Goal: Task Accomplishment & Management: Manage account settings

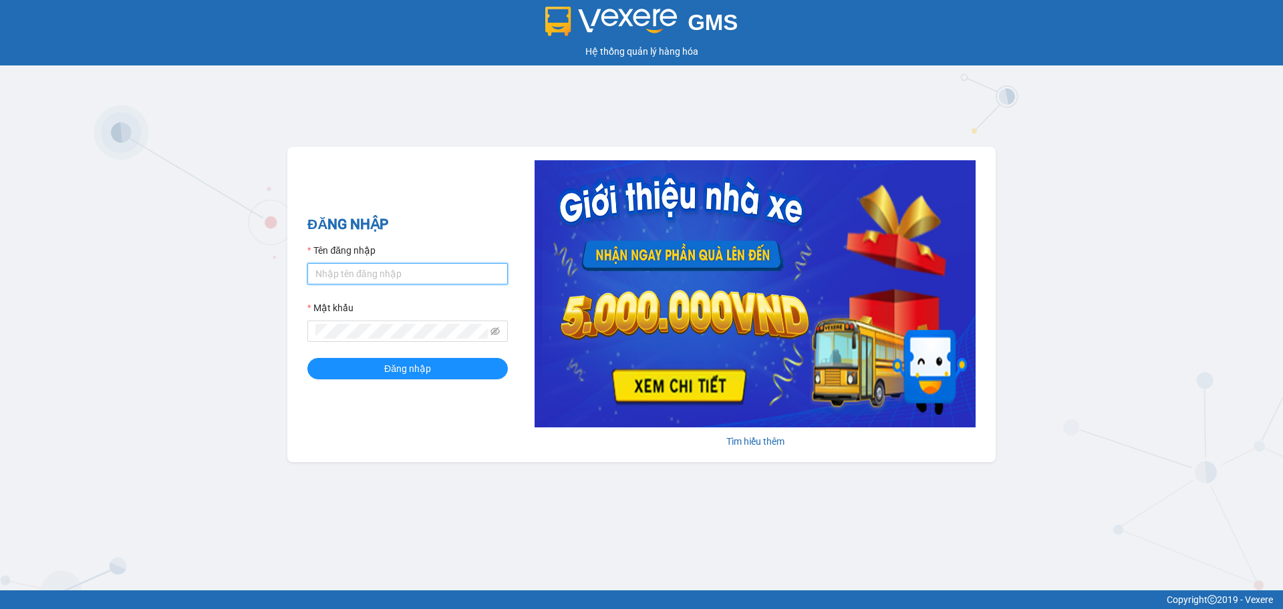
click at [333, 269] on input "Tên đăng nhập" at bounding box center [407, 273] width 200 height 21
type input "hahv.petrobp"
click at [307, 358] on button "Đăng nhập" at bounding box center [407, 368] width 200 height 21
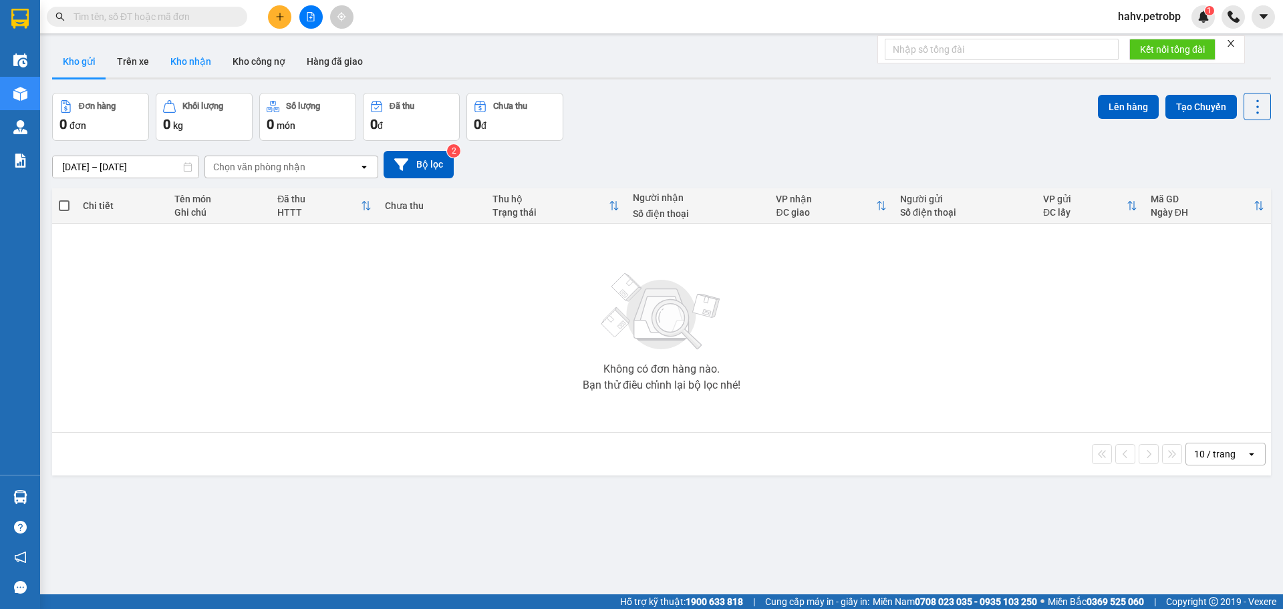
click at [202, 56] on button "Kho nhận" at bounding box center [191, 61] width 62 height 32
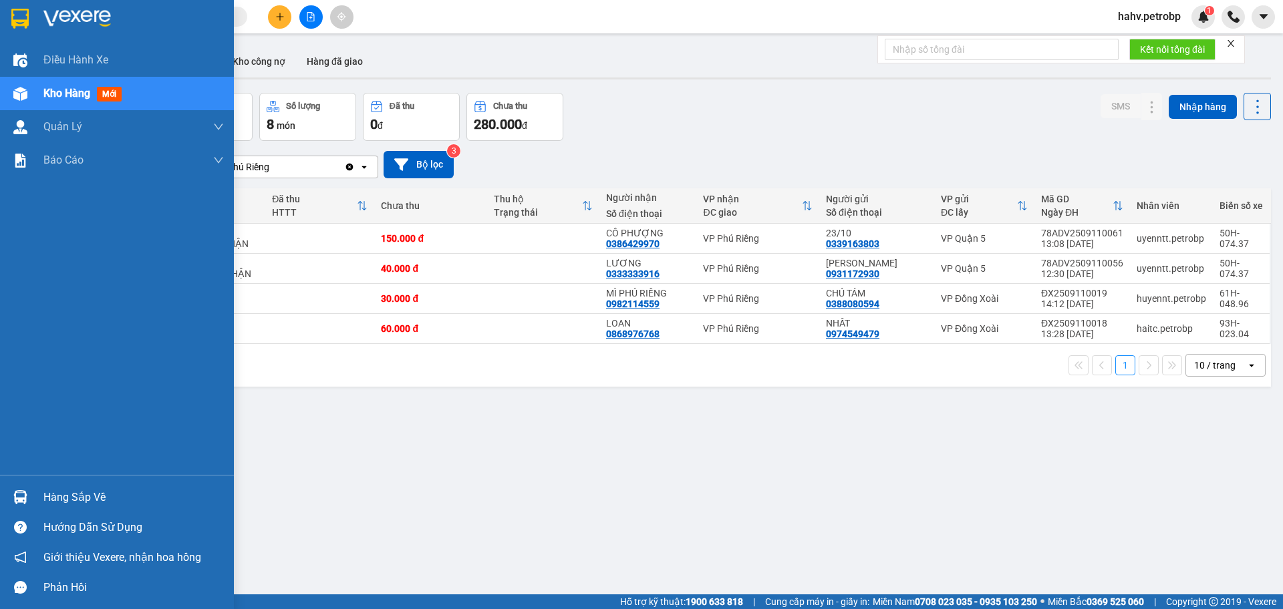
click at [65, 498] on div "ver 1.8.143 Kho gửi Trên xe Kho nhận Kho công nợ Hàng đã giao Đơn hàng 4 đơn Kh…" at bounding box center [661, 344] width 1229 height 609
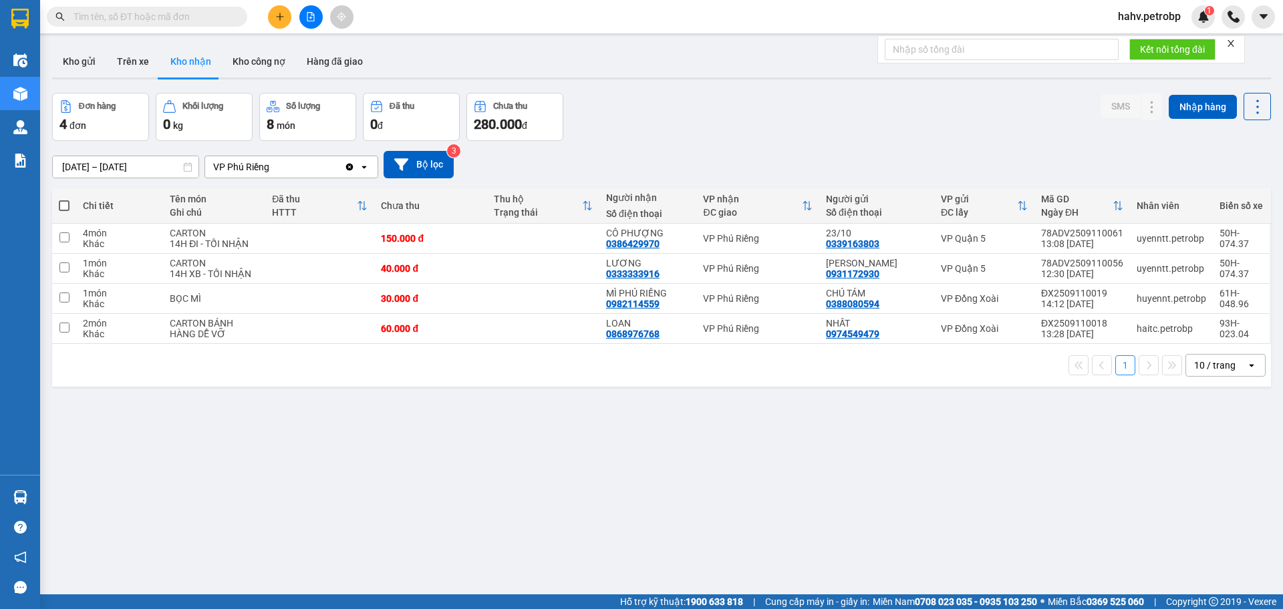
click at [41, 496] on main "ver 1.8.143 Kho gửi Trên xe Kho nhận Kho công nợ Hàng đã giao Đơn hàng 4 đơn Kh…" at bounding box center [641, 297] width 1283 height 595
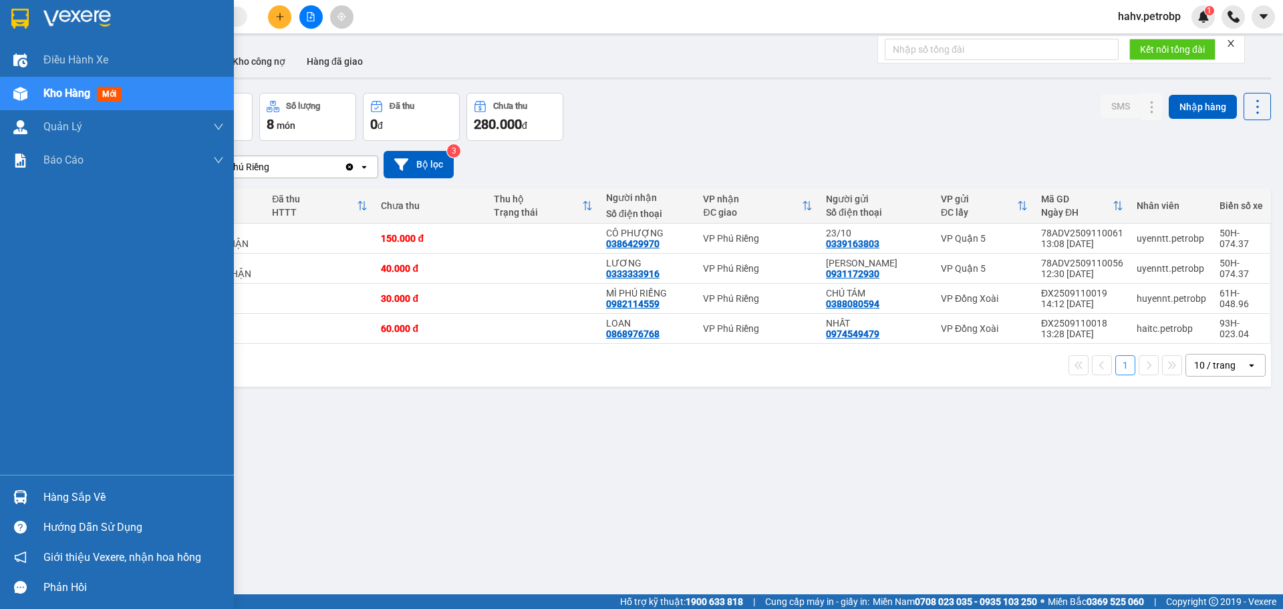
click at [32, 493] on div "Hàng sắp về" at bounding box center [117, 497] width 234 height 30
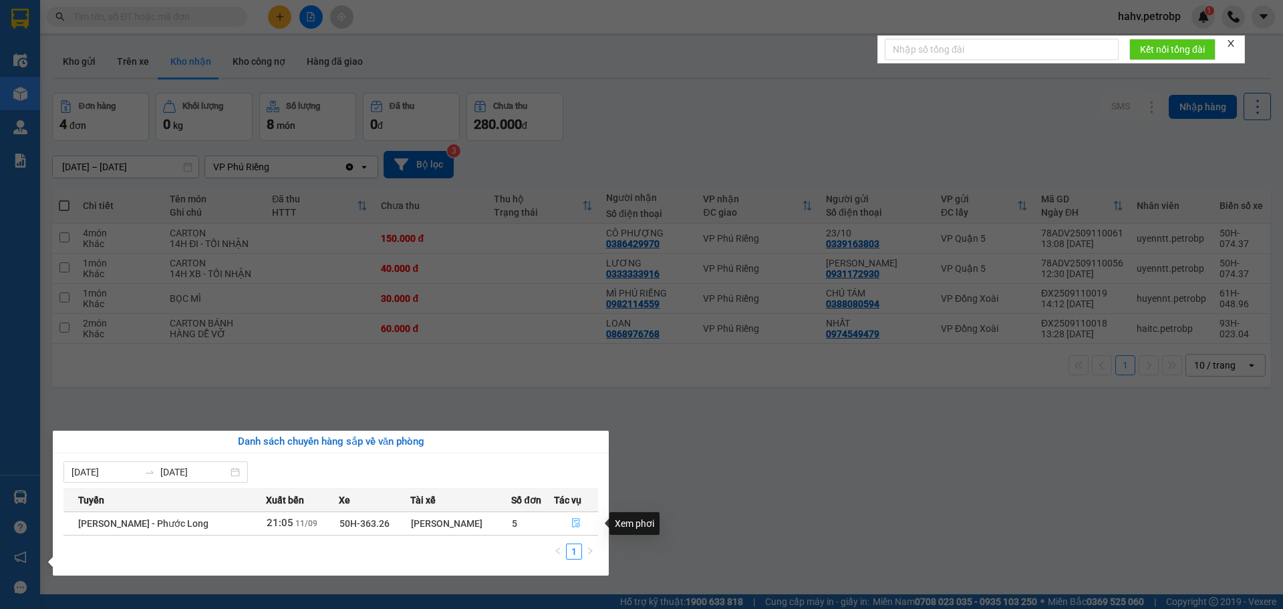
click at [576, 524] on icon "file-done" at bounding box center [575, 522] width 9 height 9
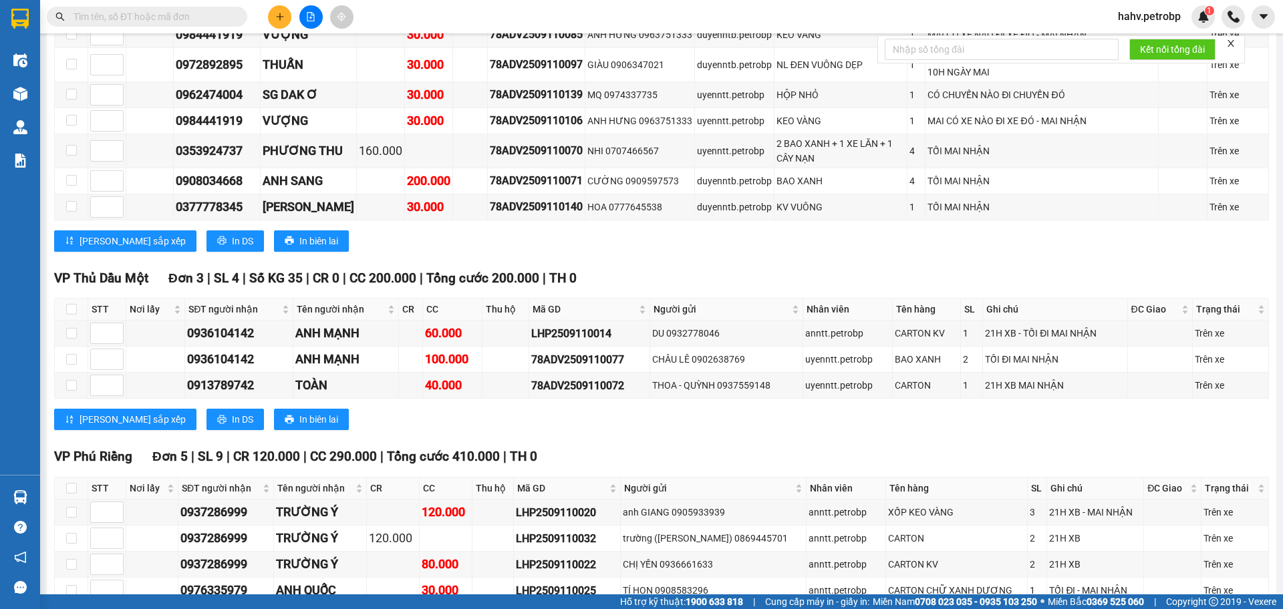
scroll to position [2628, 0]
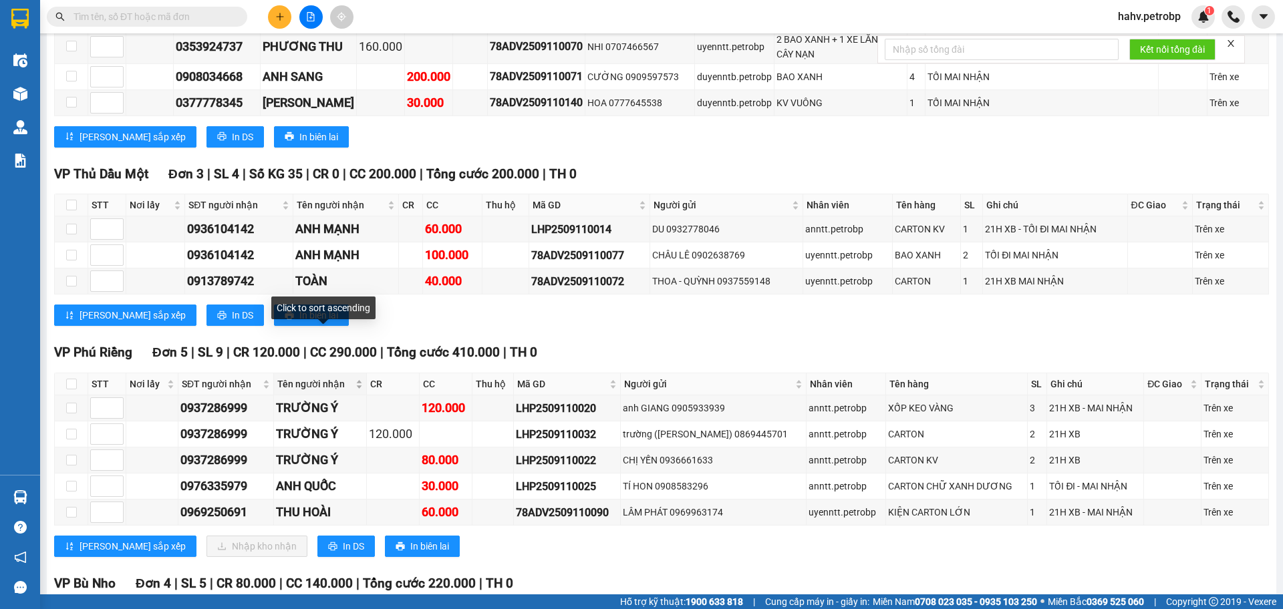
click at [309, 377] on span "Tên người nhận" at bounding box center [314, 384] width 75 height 15
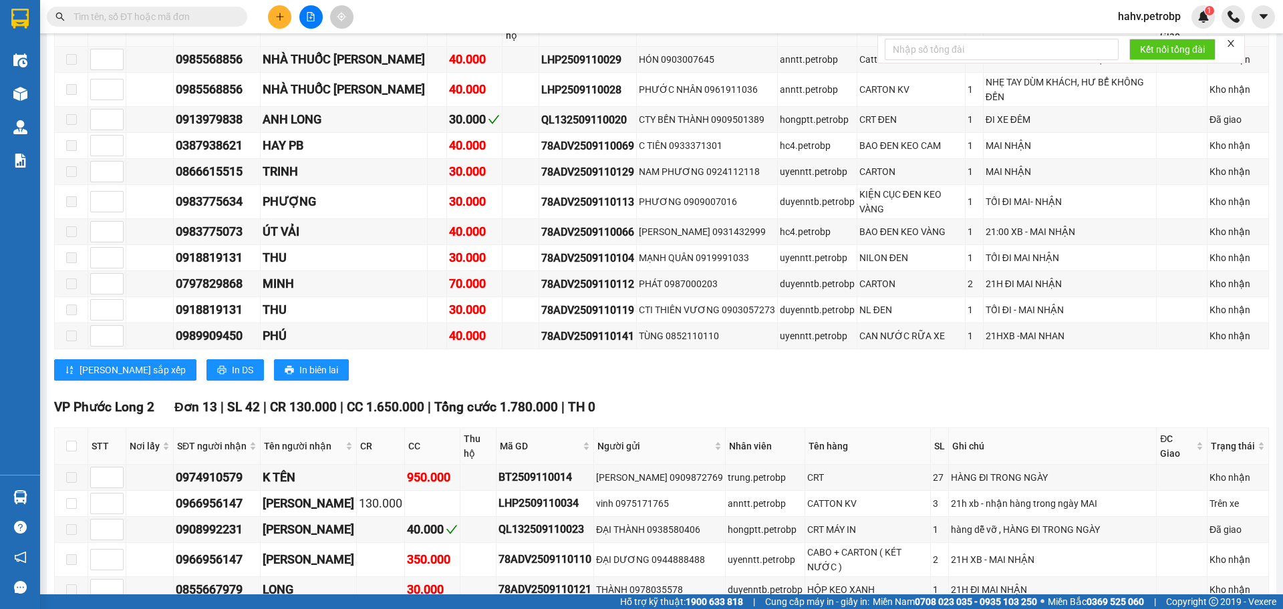
scroll to position [0, 0]
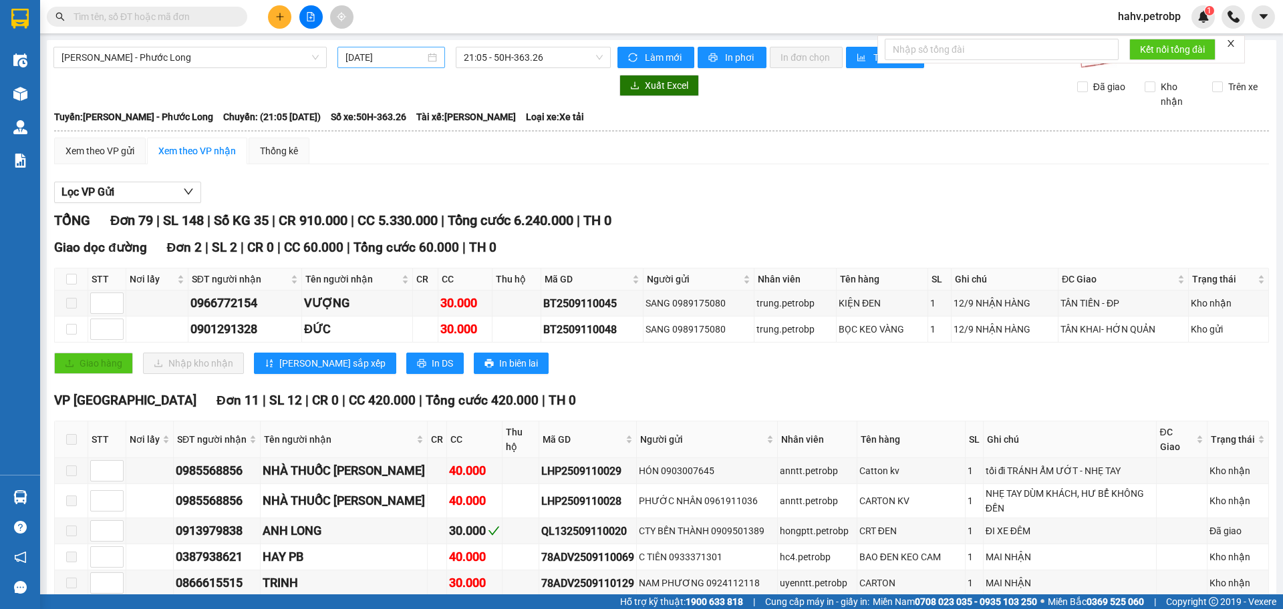
click at [381, 55] on input "11/09/2025" at bounding box center [385, 57] width 80 height 15
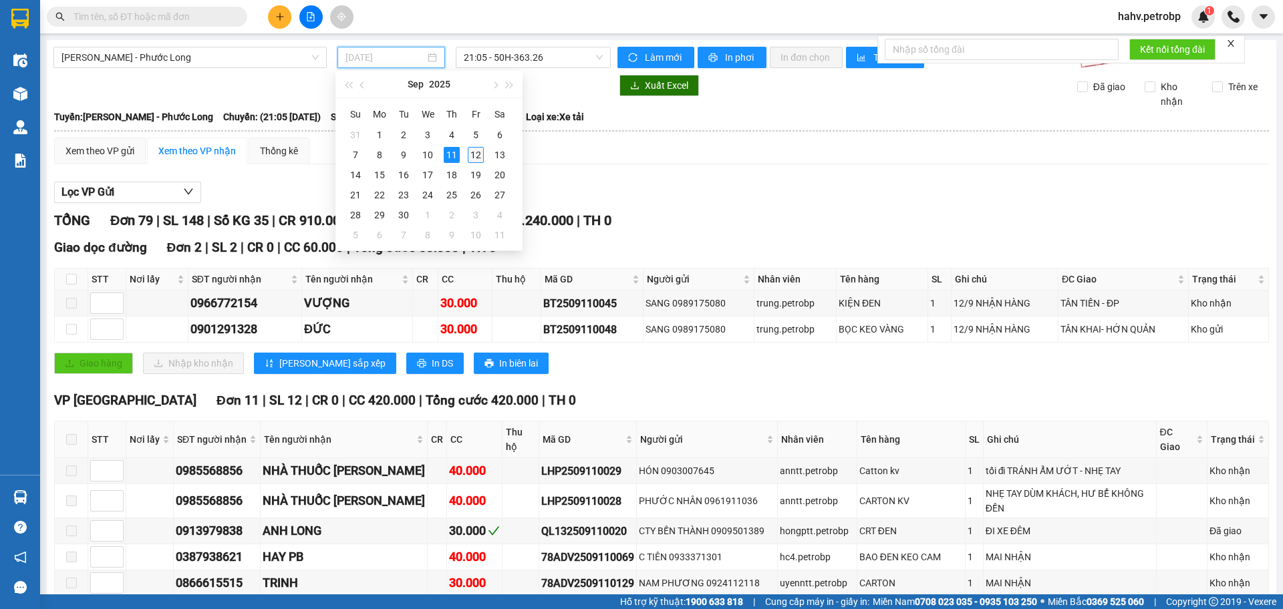
click at [479, 148] on div "12" at bounding box center [476, 155] width 16 height 16
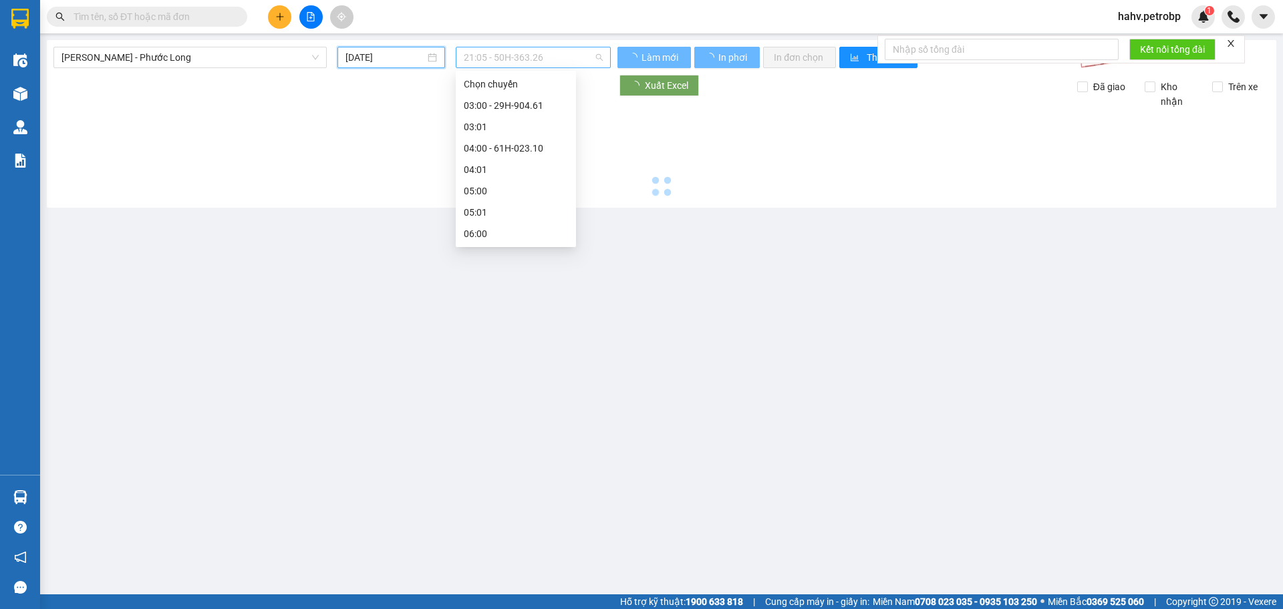
click at [545, 56] on span "21:05 - 50H-363.26" at bounding box center [533, 57] width 139 height 20
type input "12/09/2025"
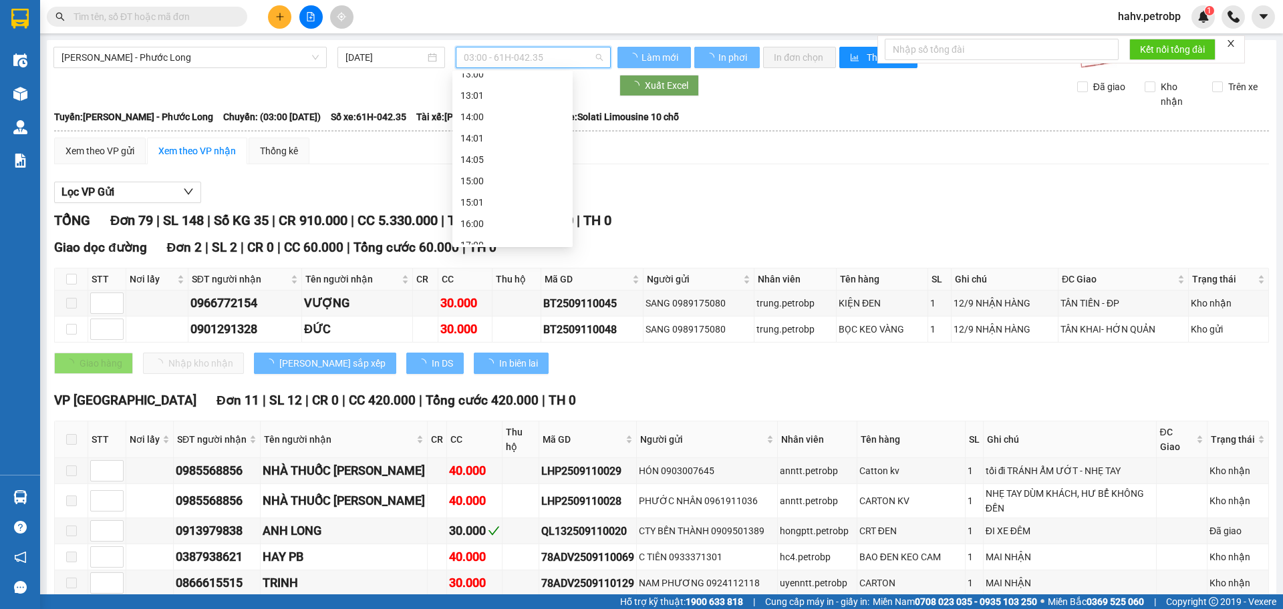
scroll to position [440, 0]
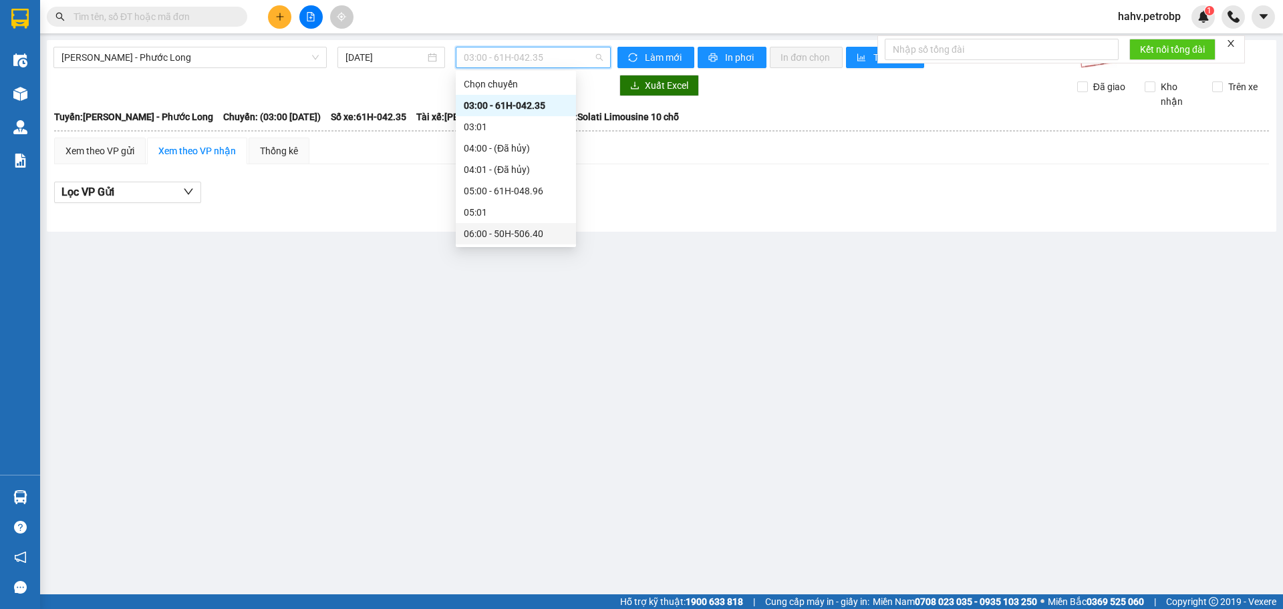
click at [524, 229] on div "06:00 - 50H-506.40" at bounding box center [516, 233] width 104 height 15
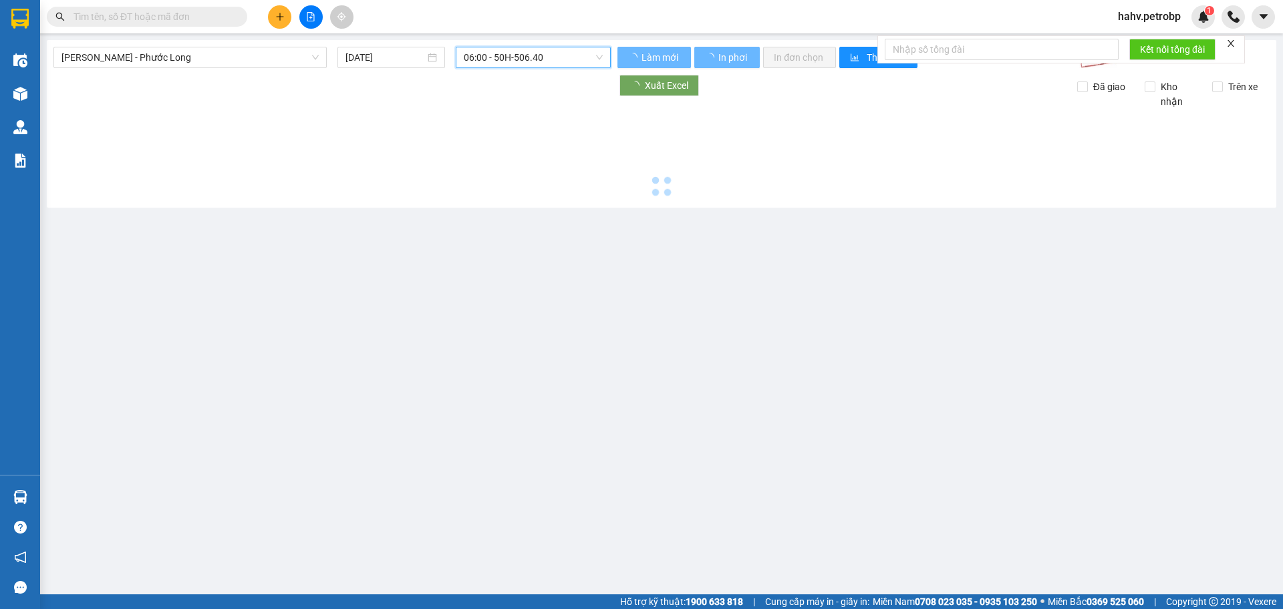
click at [553, 52] on span "06:00 - 50H-506.40" at bounding box center [533, 57] width 139 height 20
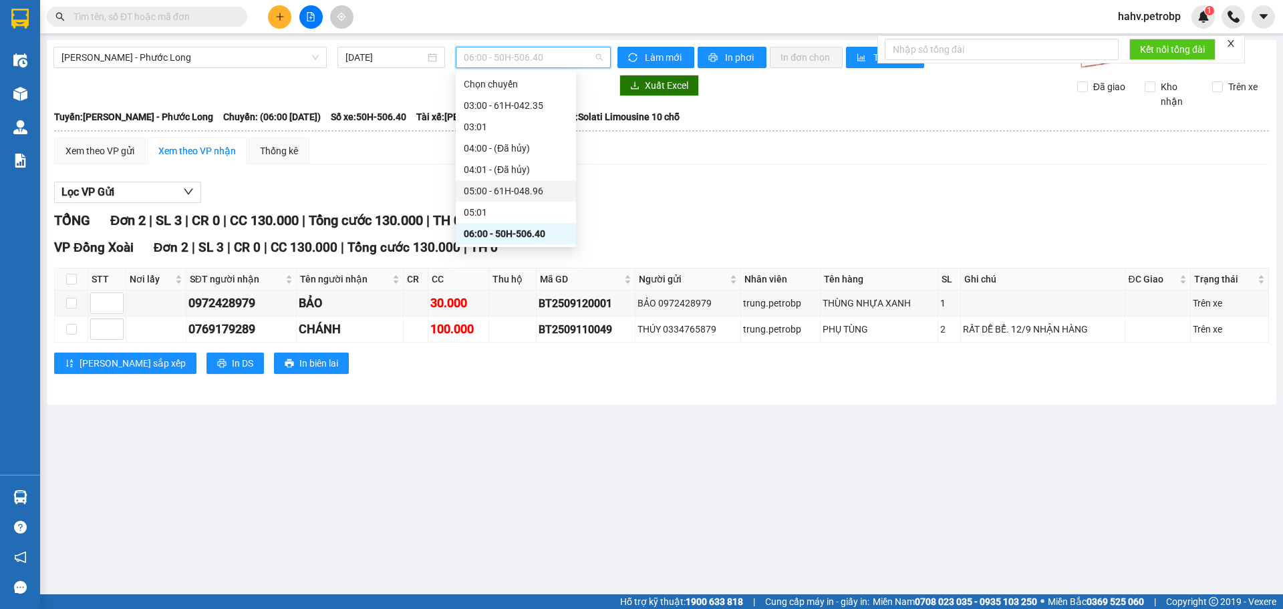
click at [536, 195] on div "05:00 - 61H-048.96" at bounding box center [516, 191] width 104 height 15
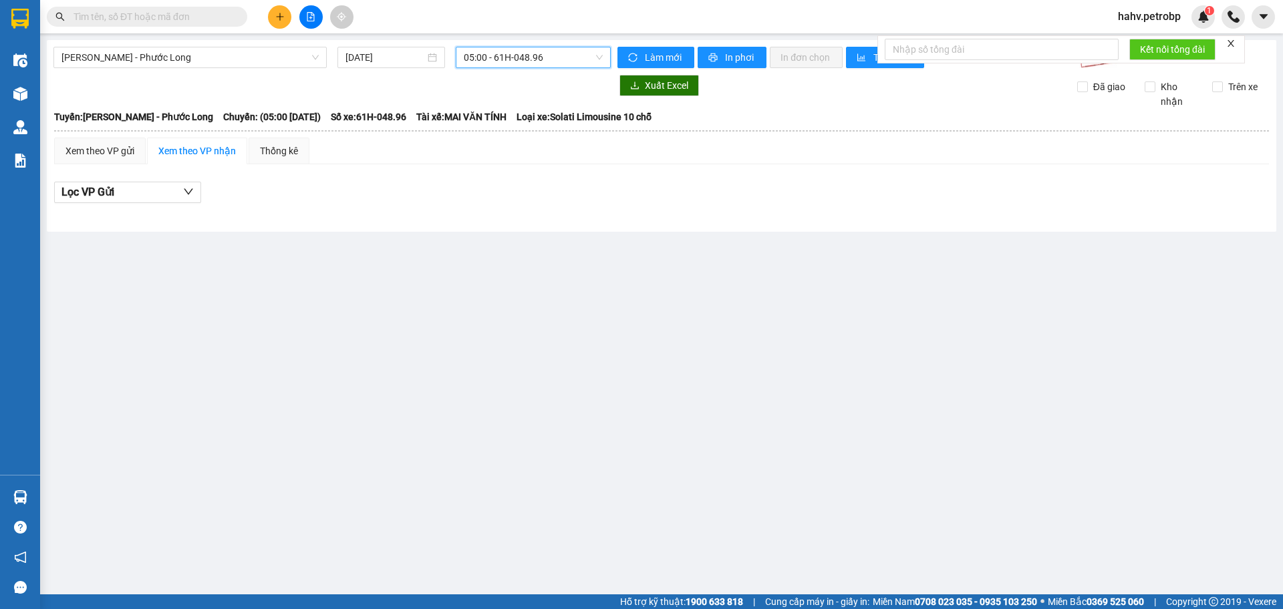
click at [565, 59] on span "05:00 - 61H-048.96" at bounding box center [533, 57] width 139 height 20
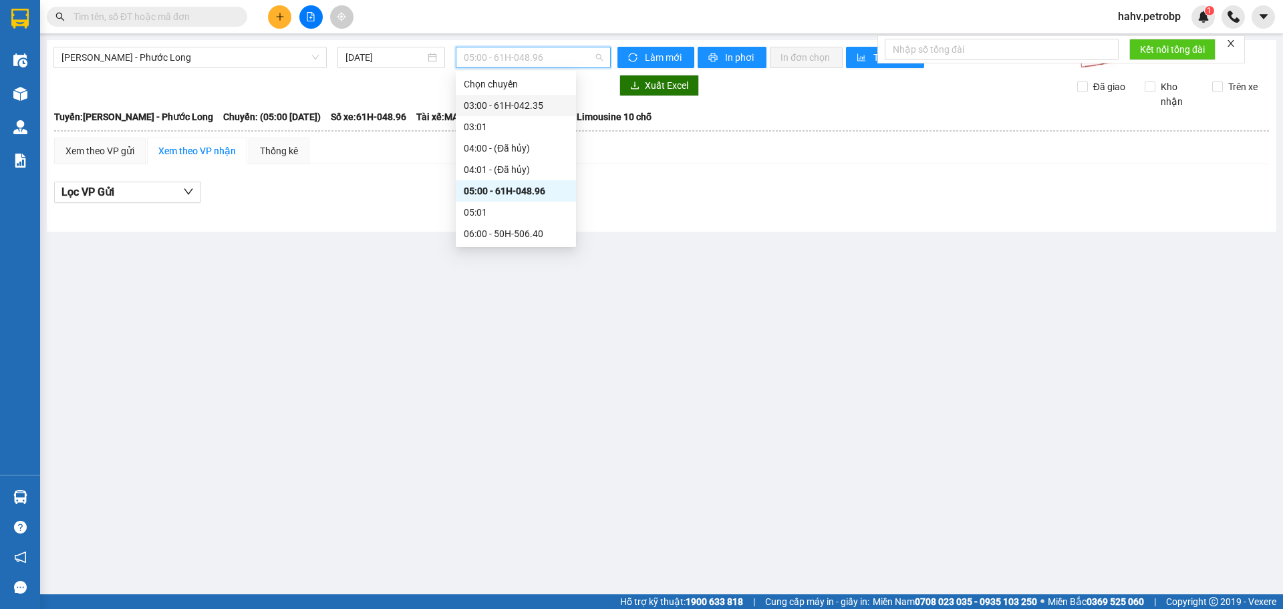
click at [537, 113] on div "03:00 - 61H-042.35" at bounding box center [516, 105] width 120 height 21
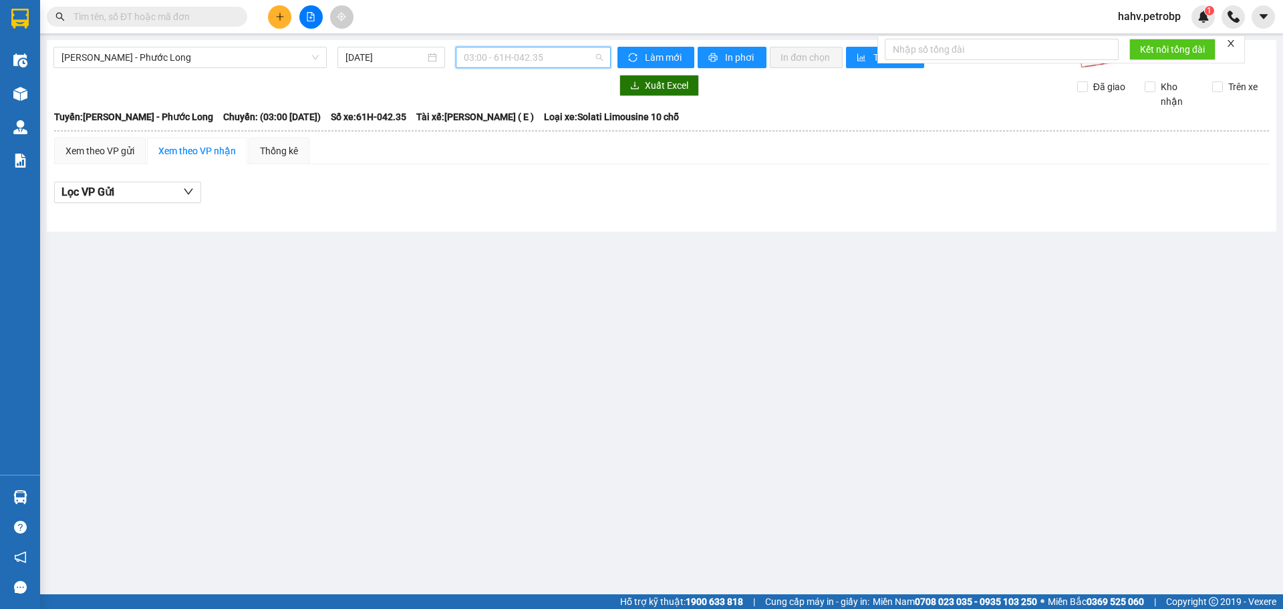
click at [538, 59] on span "03:00 - 61H-042.35" at bounding box center [533, 57] width 139 height 20
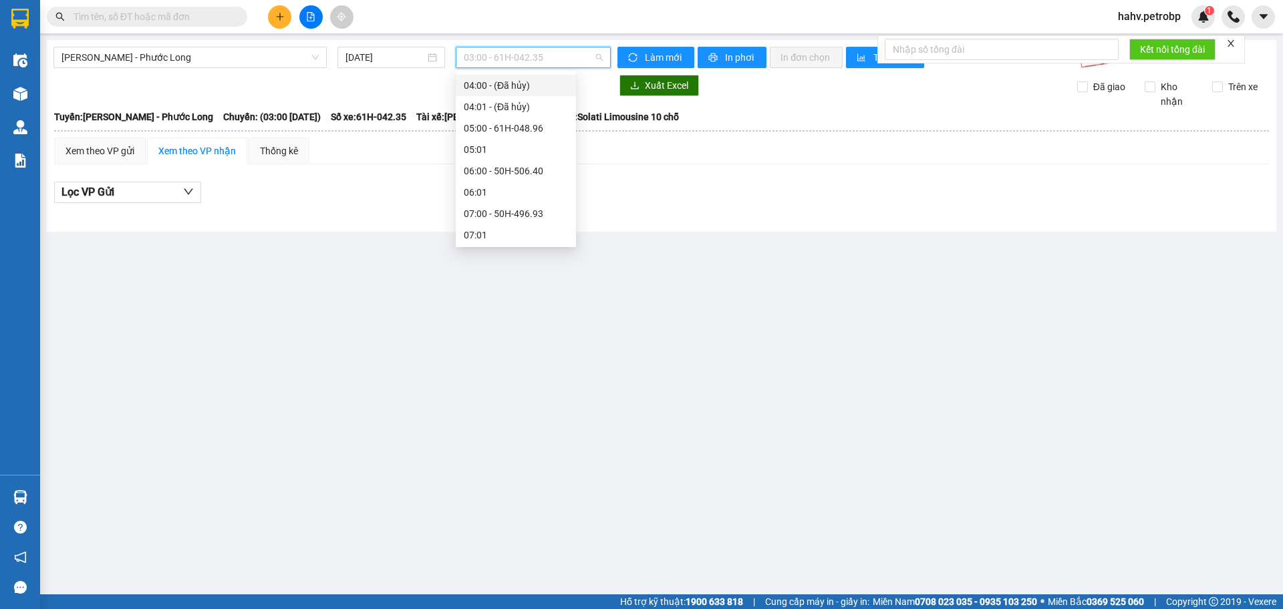
scroll to position [67, 0]
click at [516, 157] on div "06:00 - 50H-506.40" at bounding box center [516, 166] width 120 height 21
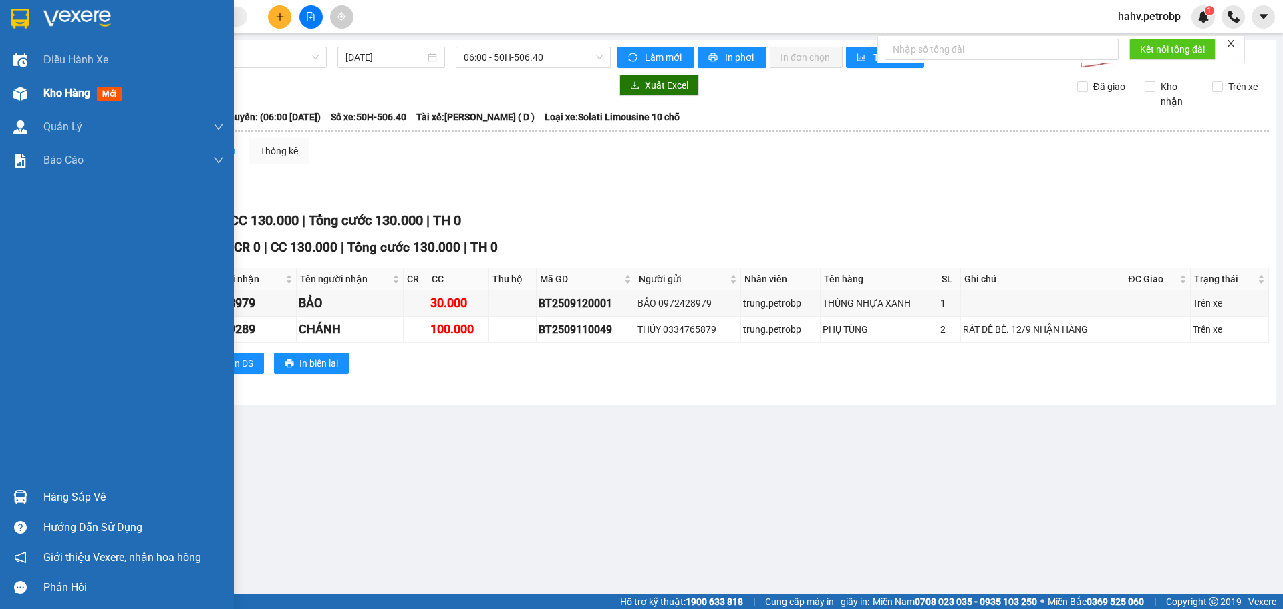
click at [31, 94] on div at bounding box center [20, 93] width 23 height 23
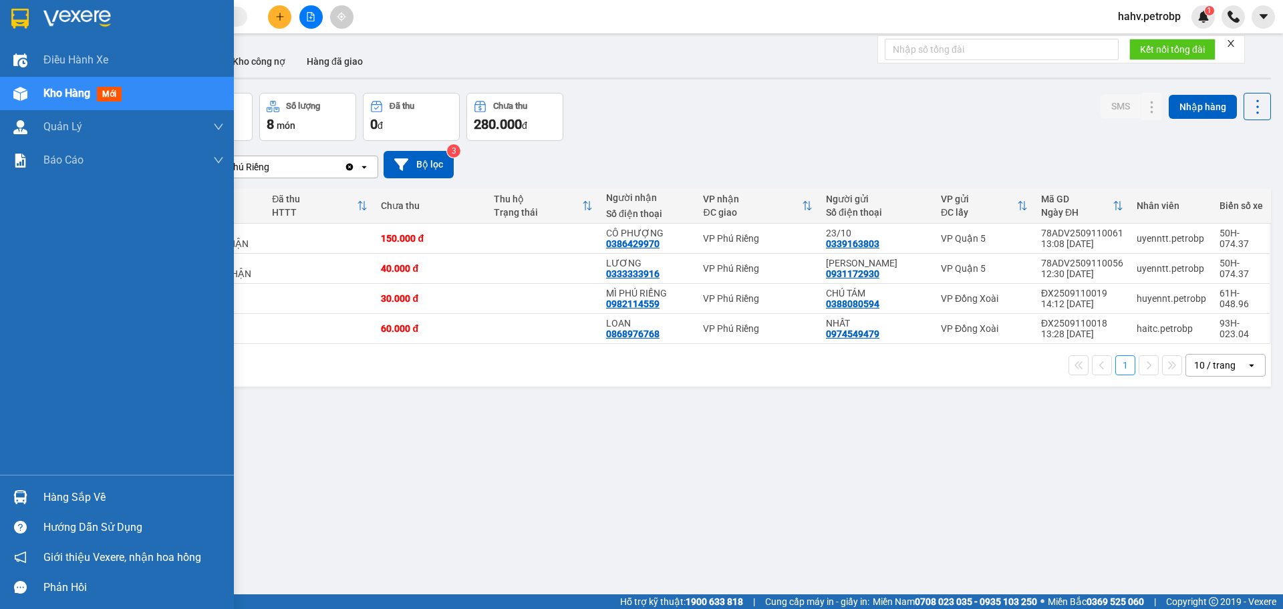
drag, startPoint x: 72, startPoint y: 494, endPoint x: 116, endPoint y: 494, distance: 44.1
click at [73, 494] on div "Hàng sắp về" at bounding box center [133, 498] width 180 height 20
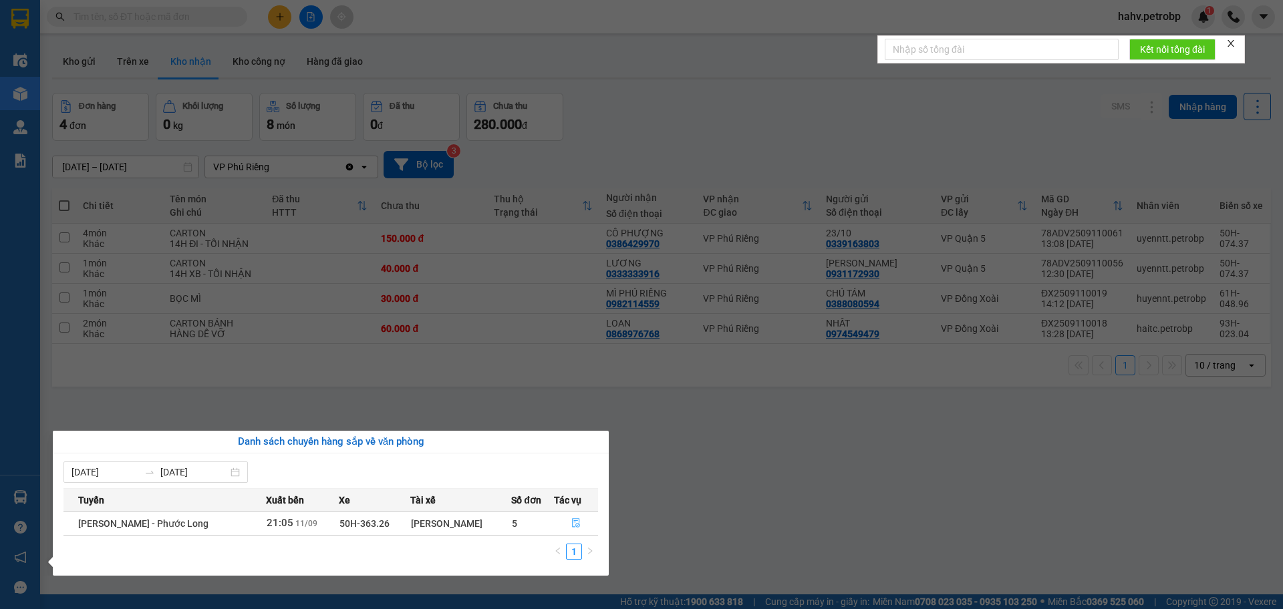
click at [579, 528] on span "file-done" at bounding box center [575, 523] width 9 height 11
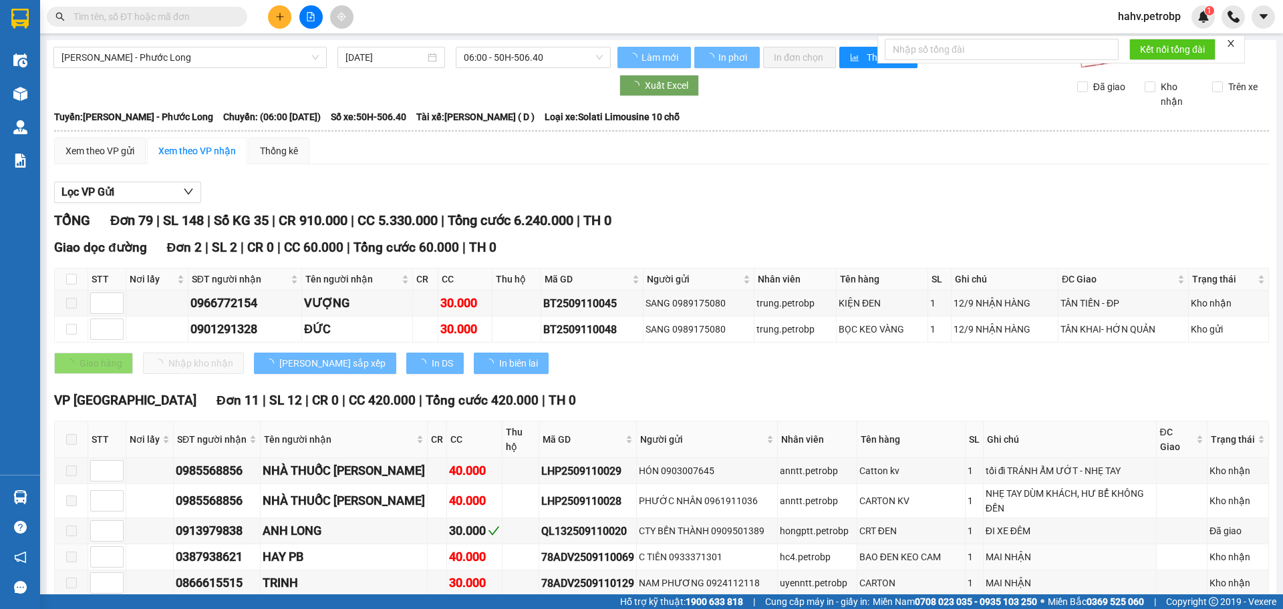
type input "11/09/2025"
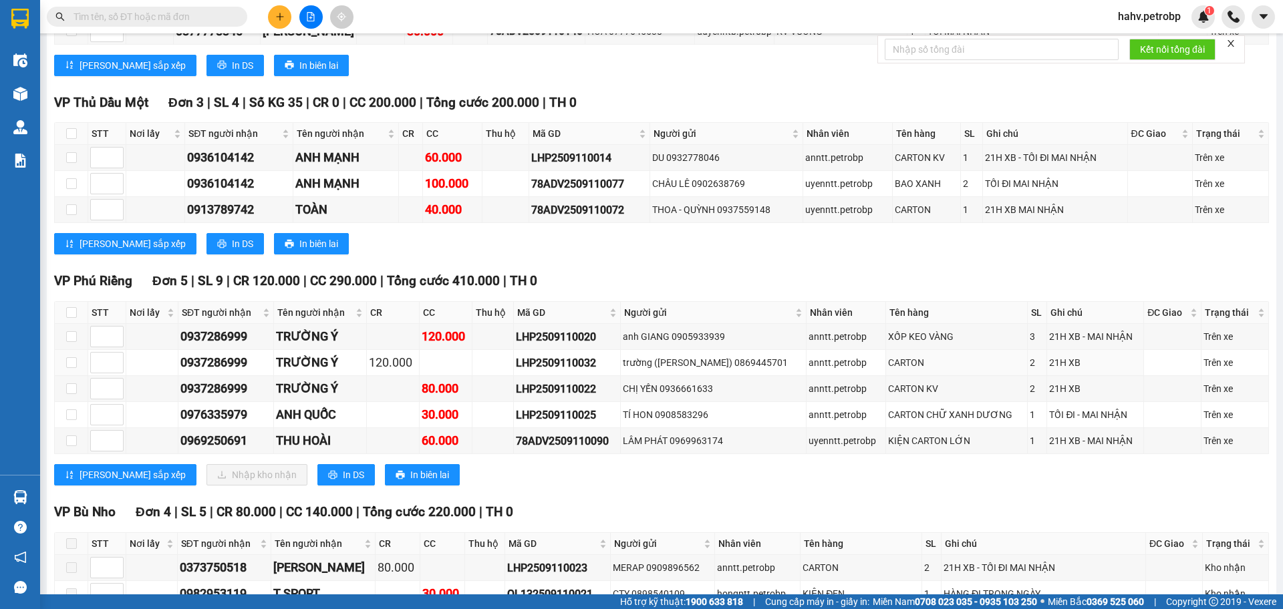
scroll to position [2717, 0]
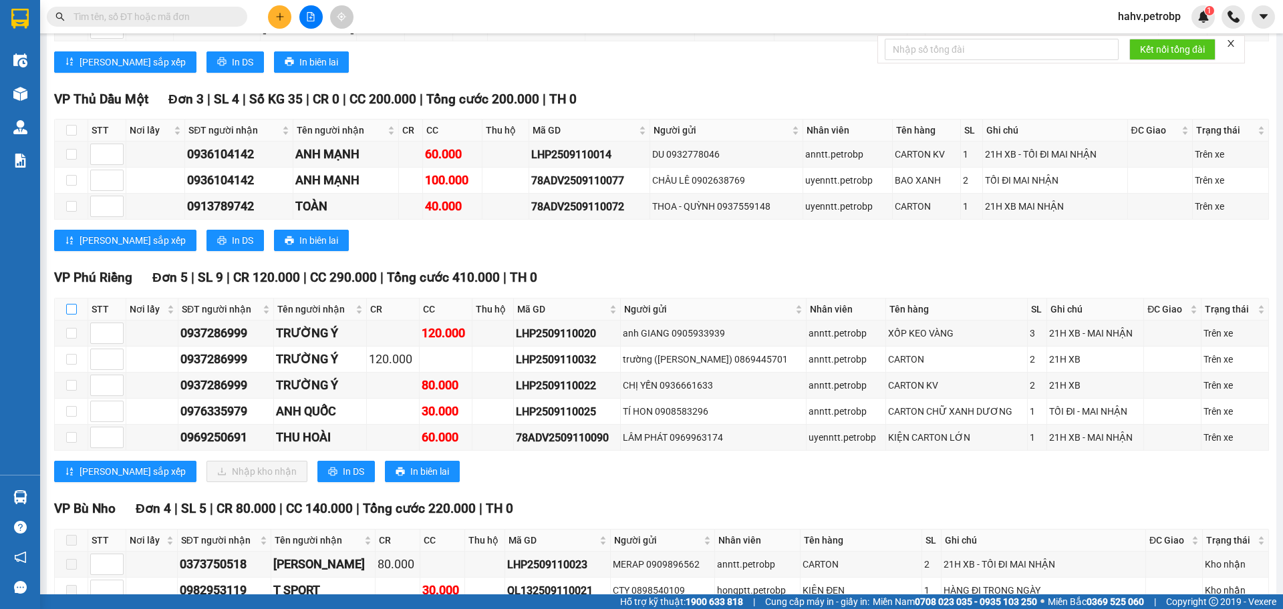
click at [67, 302] on label at bounding box center [71, 309] width 11 height 15
click at [67, 304] on input "checkbox" at bounding box center [71, 309] width 11 height 11
checkbox input "true"
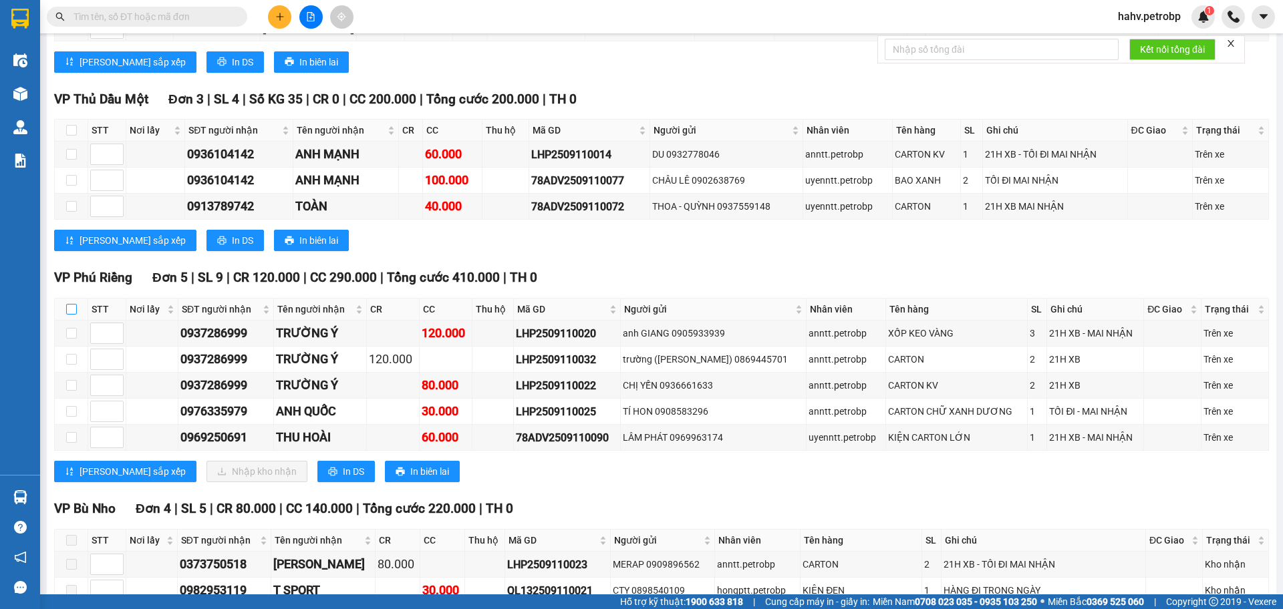
checkbox input "true"
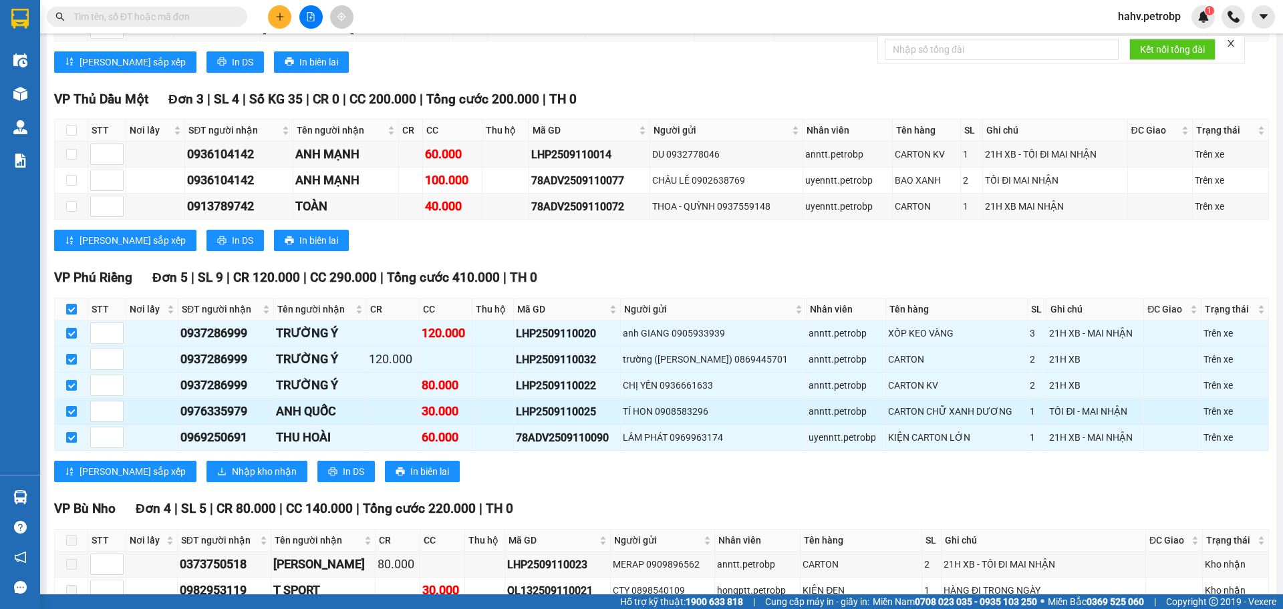
click at [228, 402] on div "0976335979" at bounding box center [225, 411] width 91 height 19
copy div "0976335979"
click at [230, 428] on div "0969250691" at bounding box center [225, 437] width 91 height 19
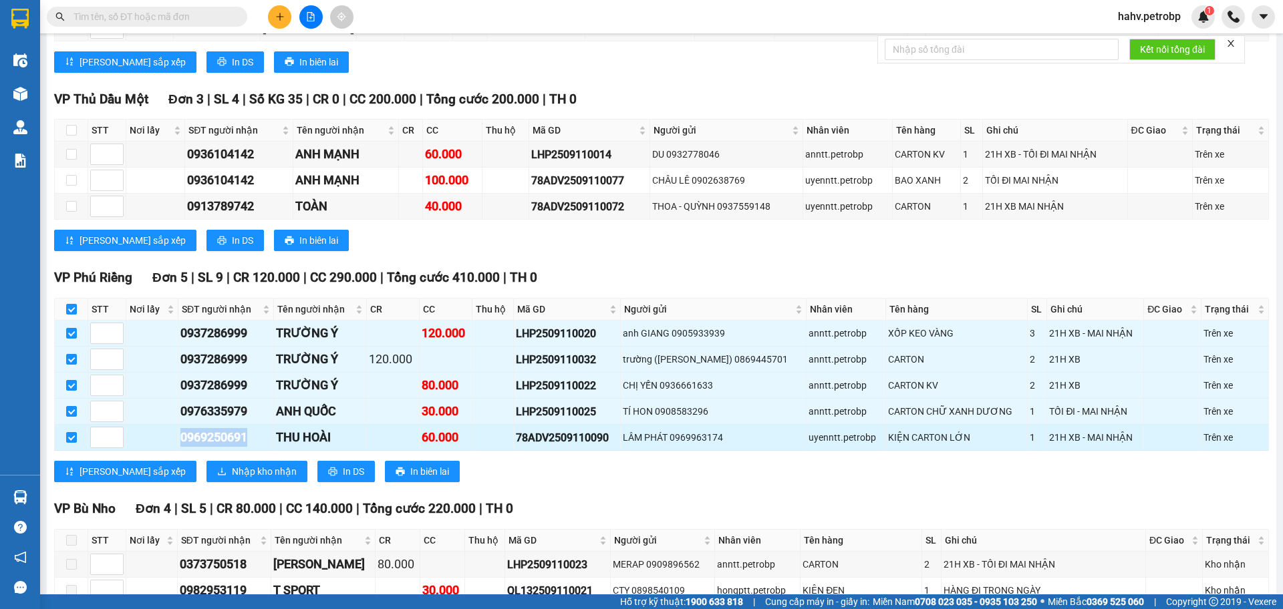
copy div "0969250691"
click at [239, 461] on button "Nhập kho nhận" at bounding box center [256, 471] width 101 height 21
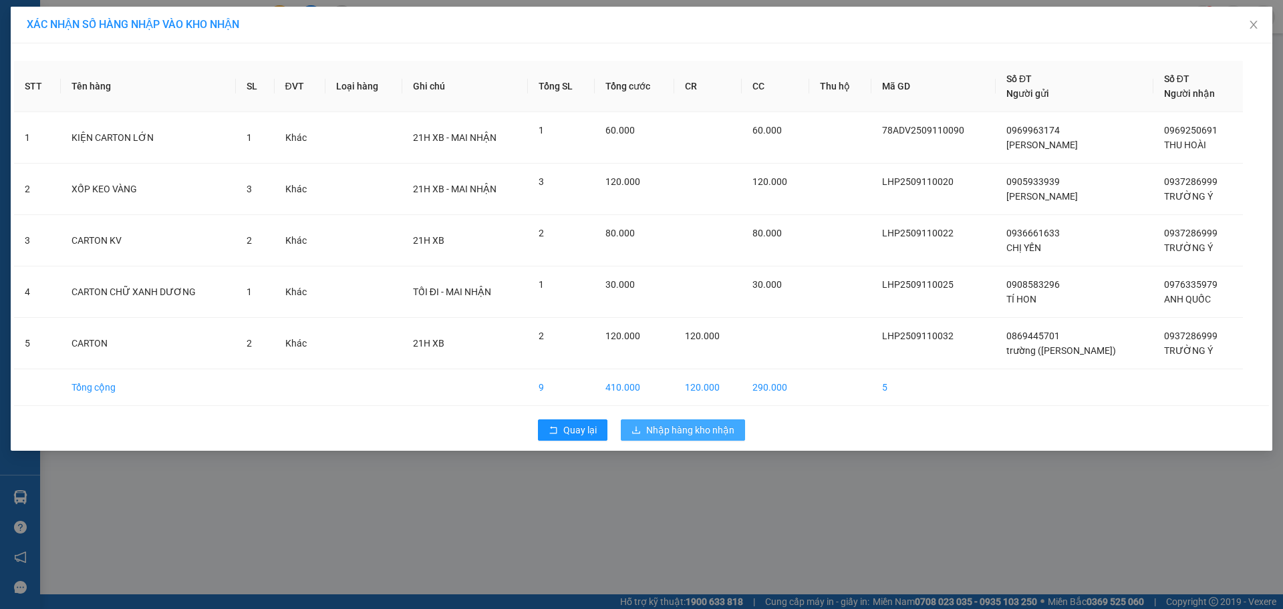
click at [720, 430] on span "Nhập hàng kho nhận" at bounding box center [690, 430] width 88 height 15
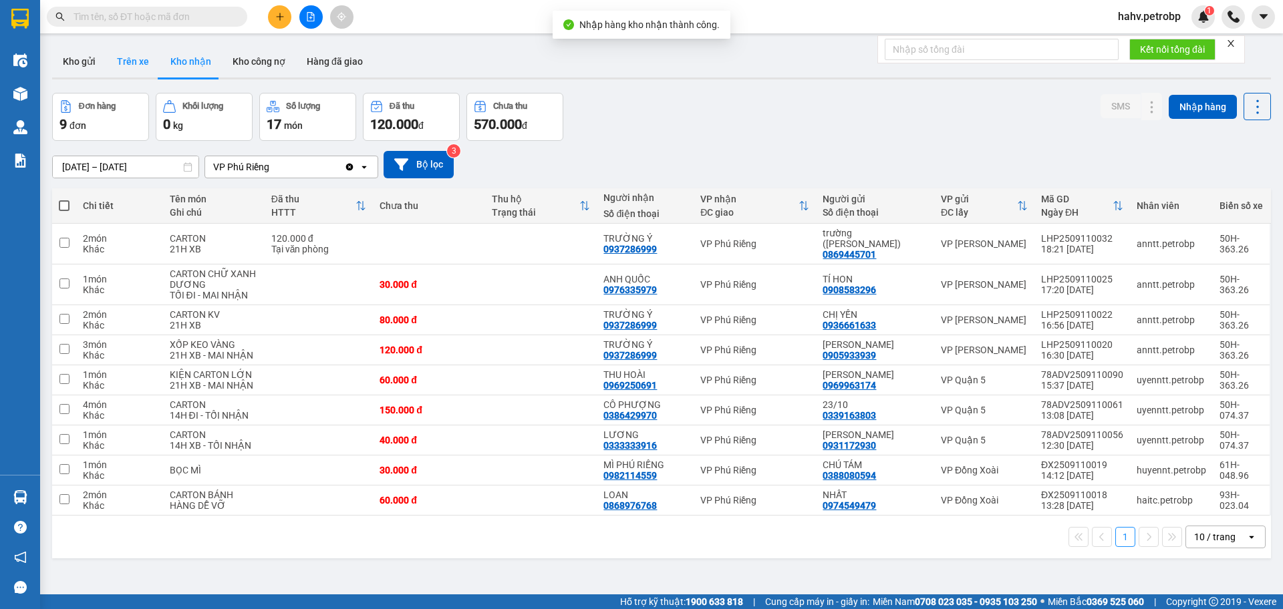
click at [144, 61] on button "Trên xe" at bounding box center [132, 61] width 53 height 32
type input "12/09/2025 – 12/09/2025"
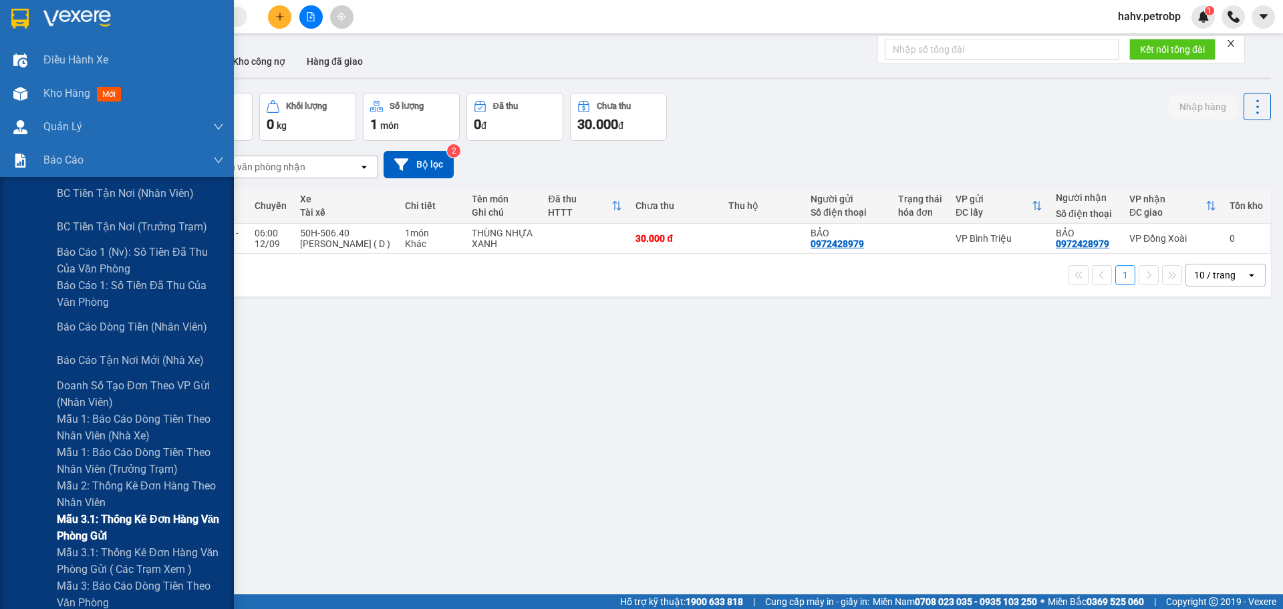
click at [31, 538] on div "Mẫu 3.1: Thống kê đơn hàng văn phòng gửi" at bounding box center [117, 527] width 234 height 33
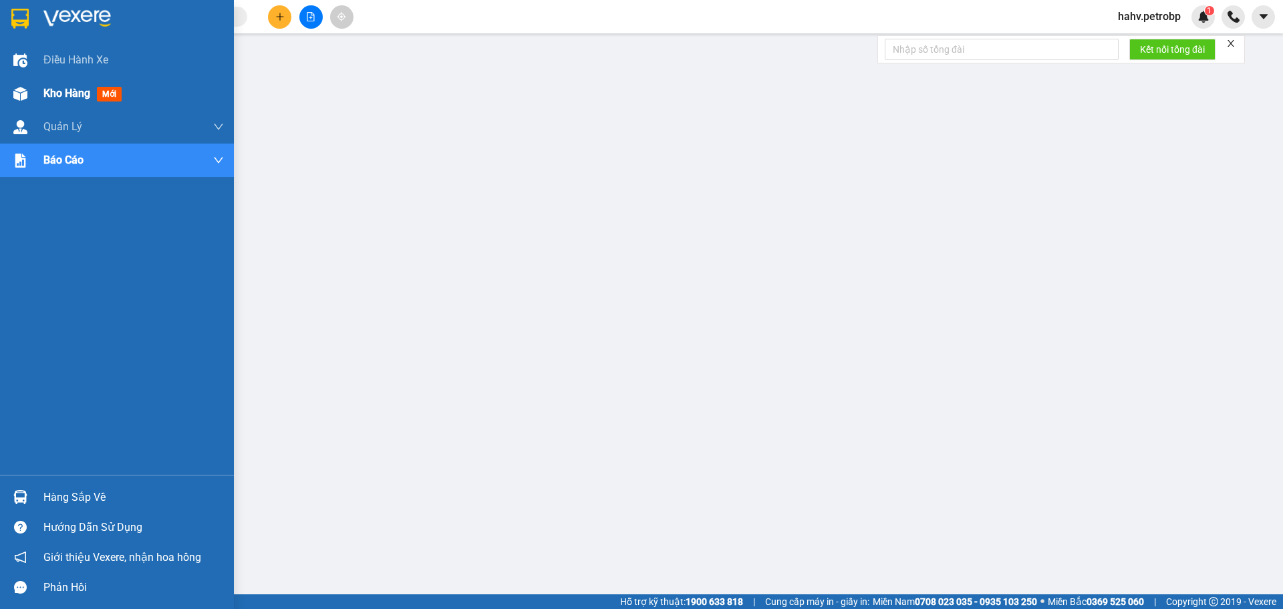
click at [44, 97] on span "Kho hàng" at bounding box center [66, 93] width 47 height 13
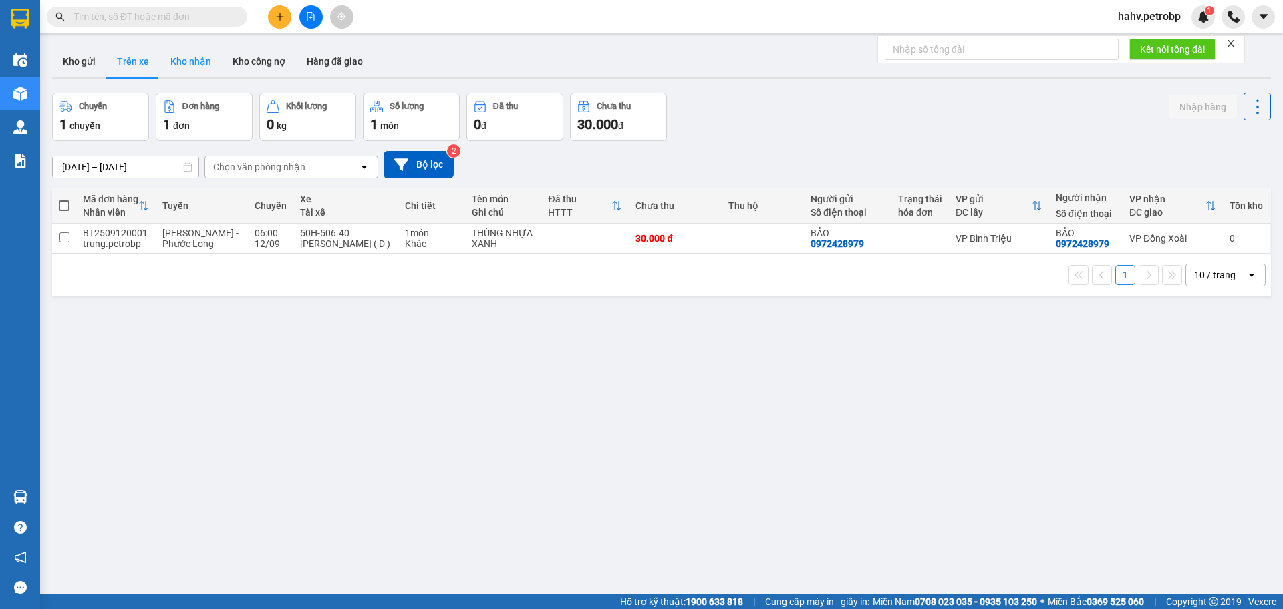
click at [194, 51] on button "Kho nhận" at bounding box center [191, 61] width 62 height 32
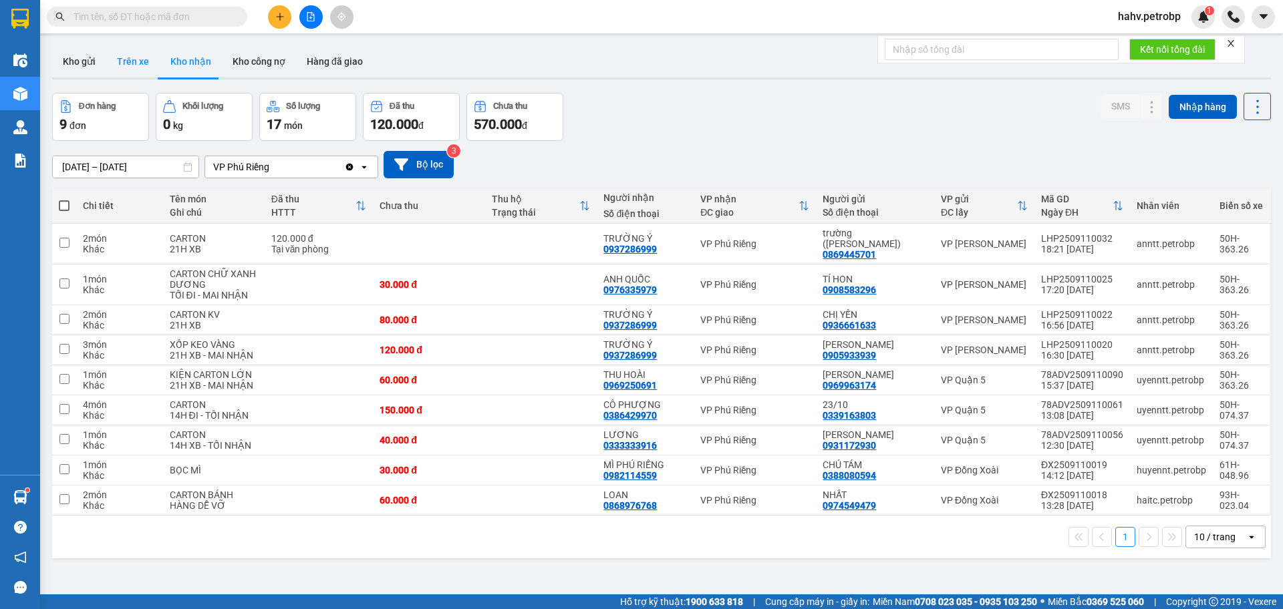
click at [139, 63] on button "Trên xe" at bounding box center [132, 61] width 53 height 32
type input "12/09/2025 – 12/09/2025"
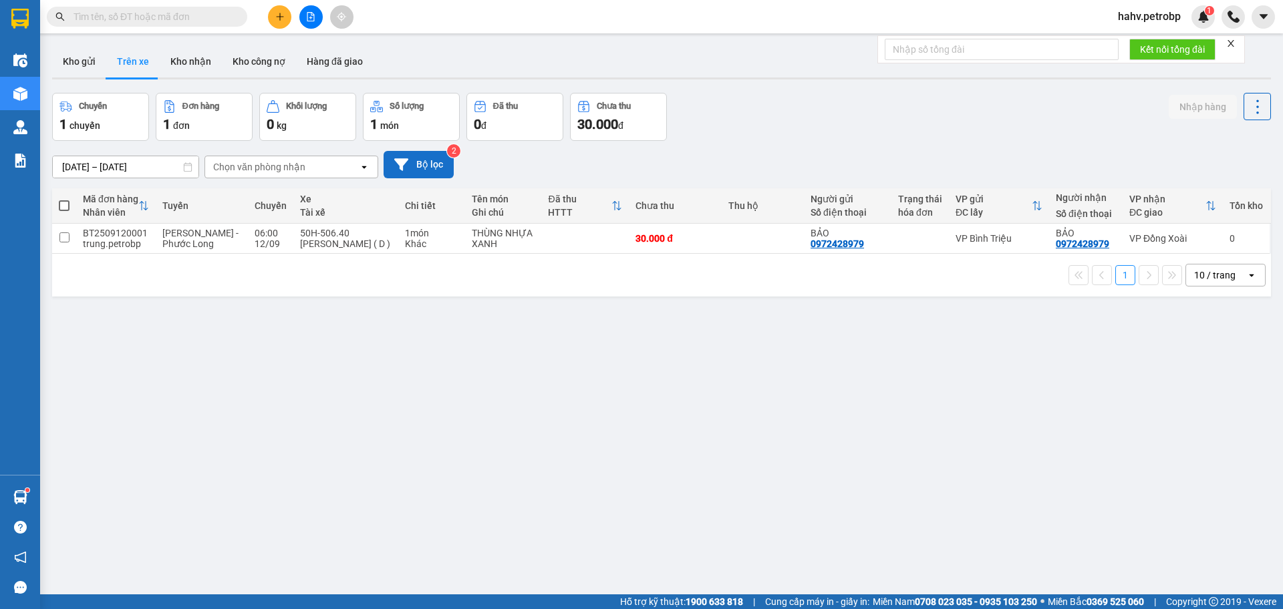
click at [418, 170] on button "Bộ lọc" at bounding box center [418, 164] width 70 height 27
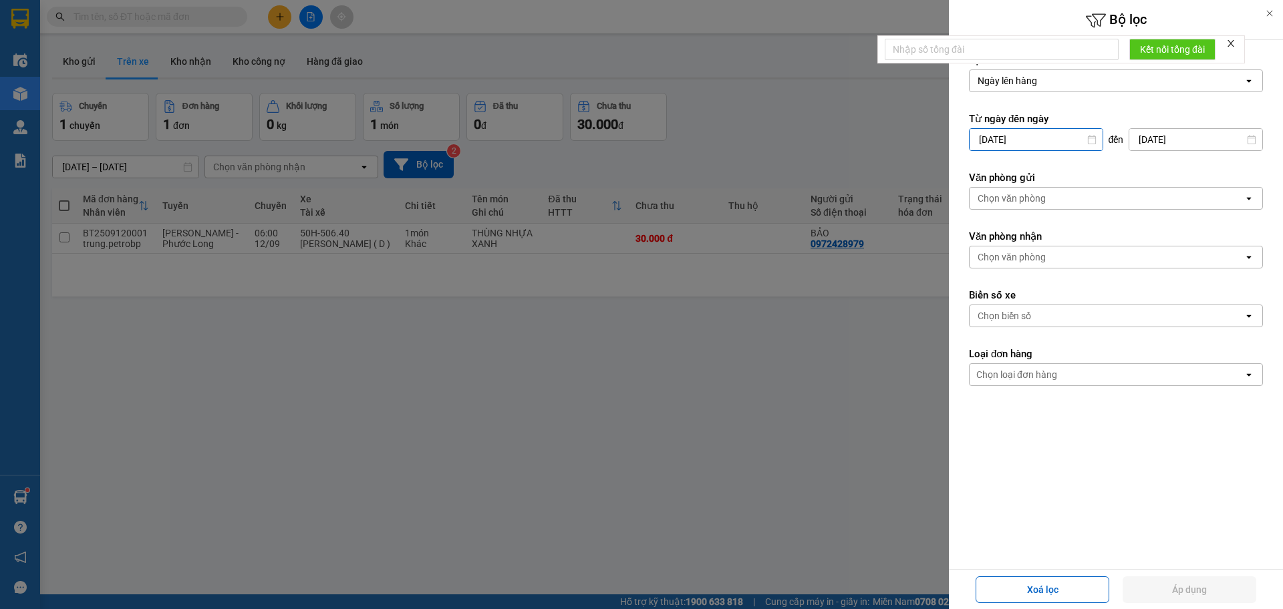
click at [989, 142] on input "12/09/2025" at bounding box center [1035, 139] width 133 height 21
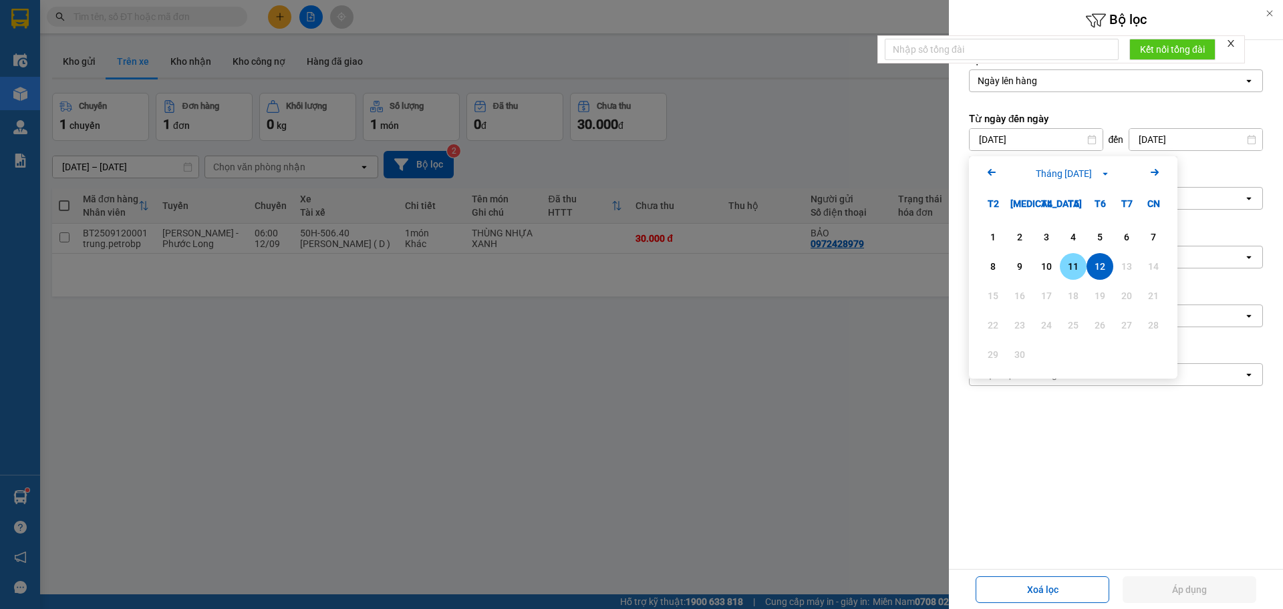
click at [1068, 268] on div "11" at bounding box center [1073, 267] width 19 height 16
type input "11/09/2025"
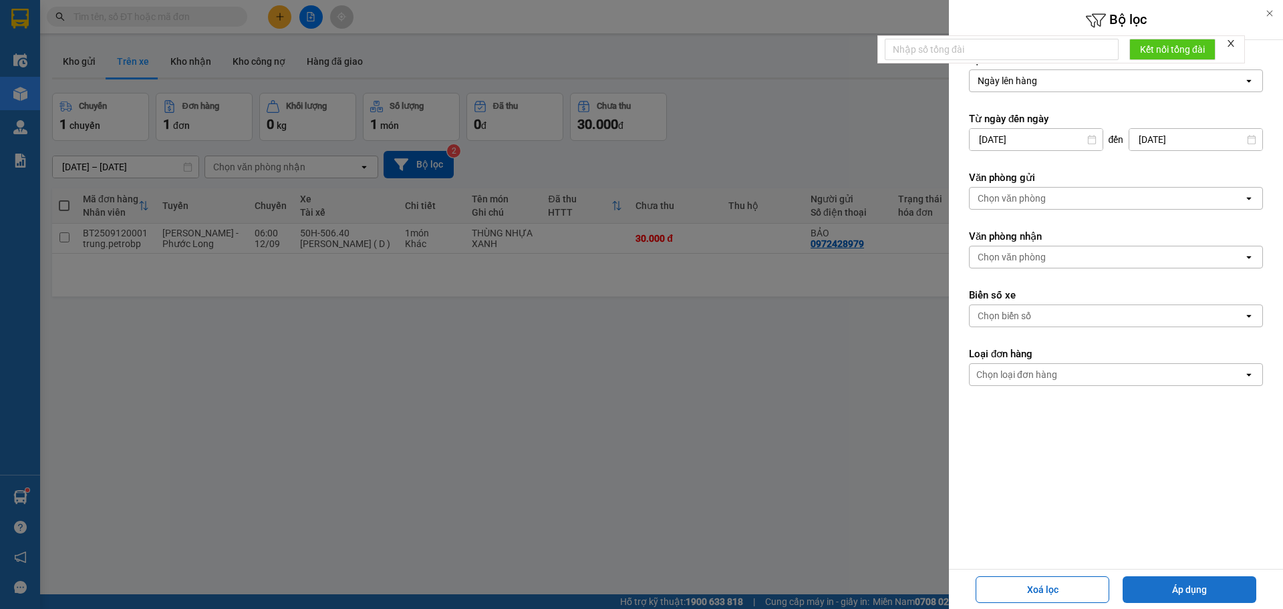
click at [1174, 599] on button "Áp dụng" at bounding box center [1189, 590] width 134 height 27
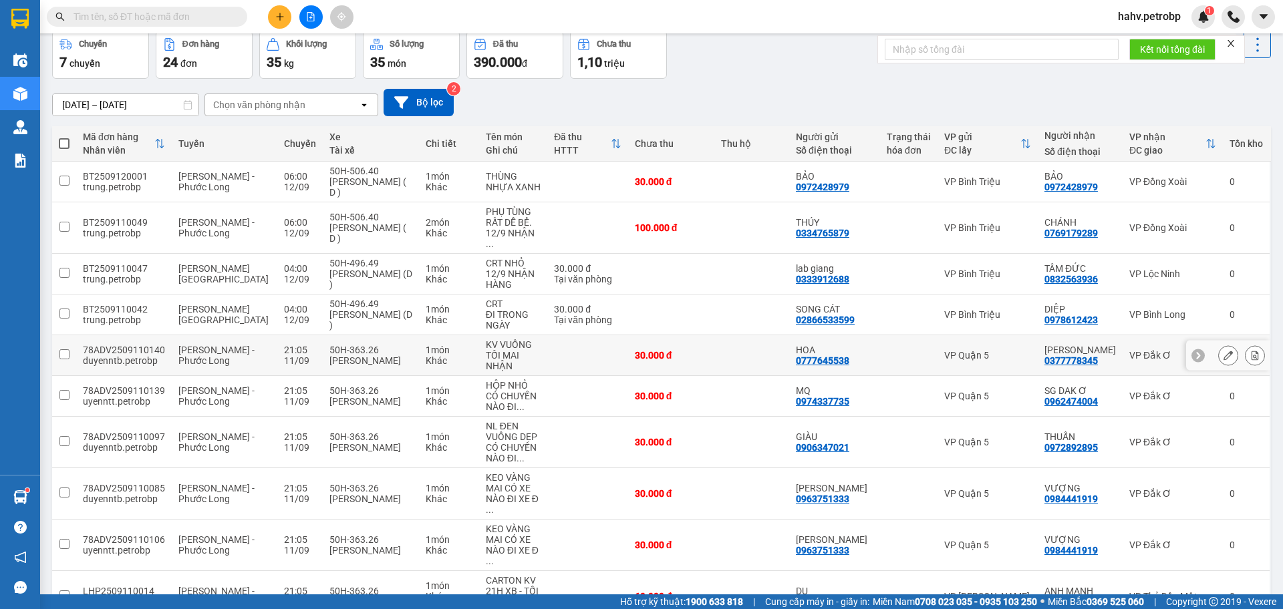
scroll to position [92, 0]
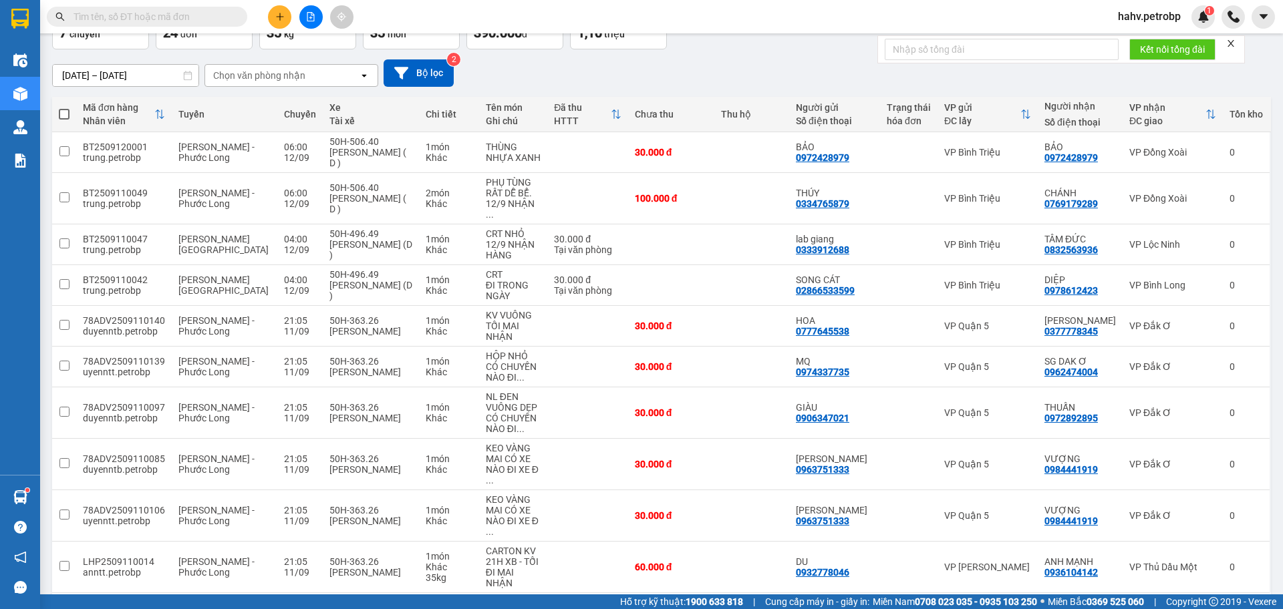
click at [1092, 605] on button "2" at bounding box center [1102, 615] width 20 height 20
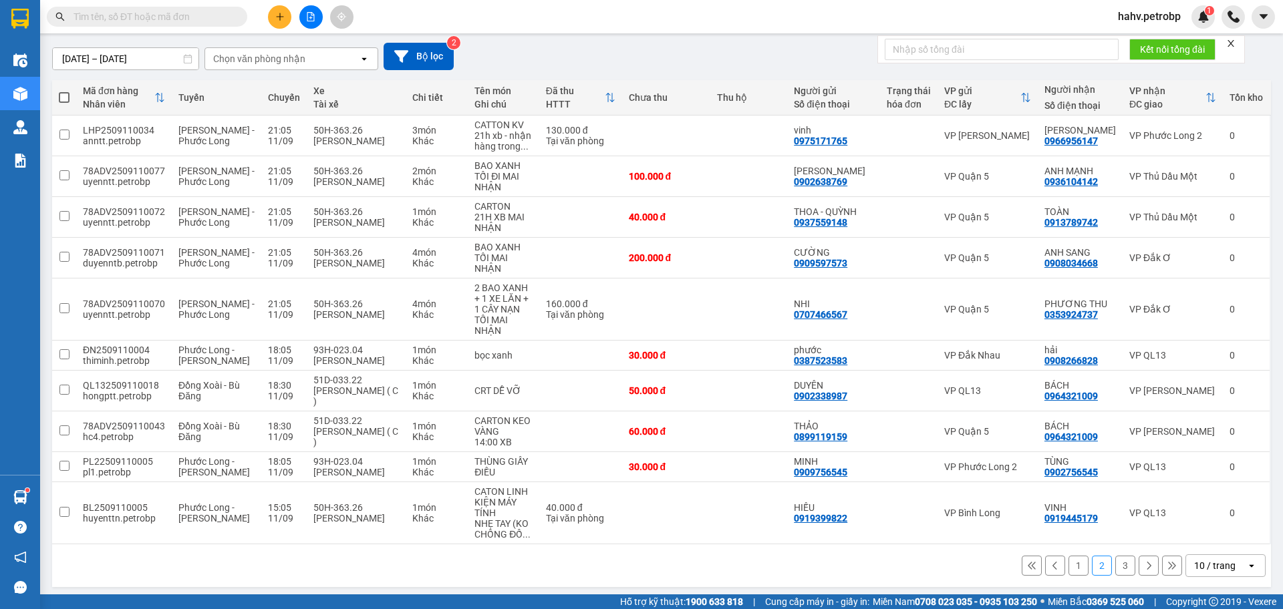
scroll to position [113, 0]
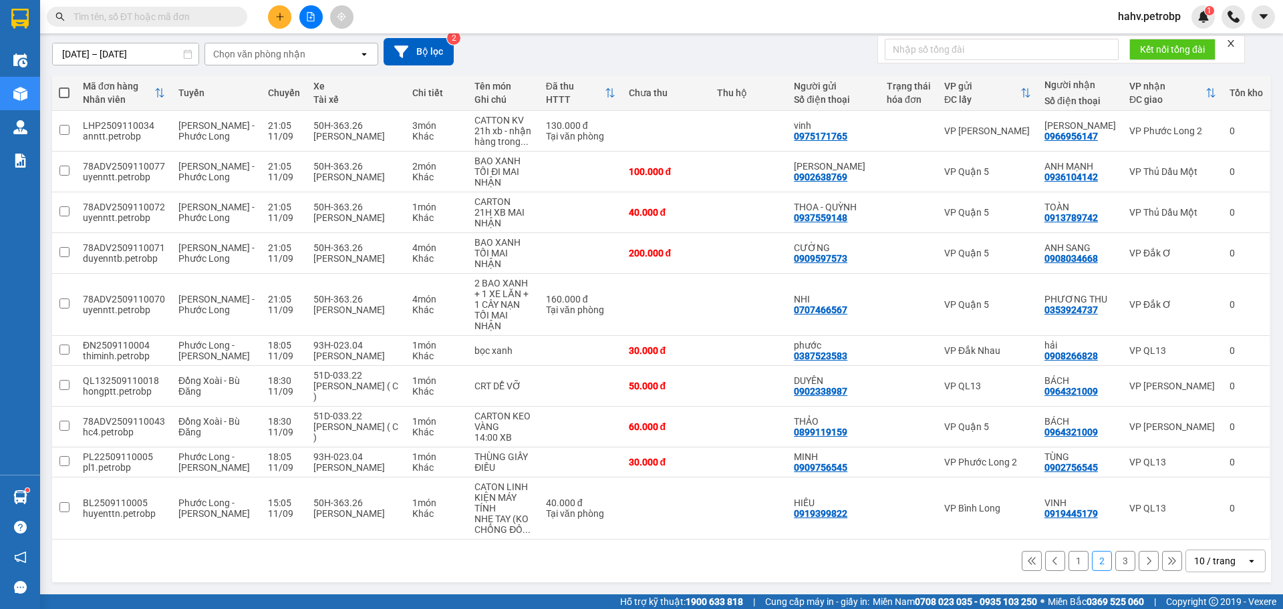
click at [1117, 563] on button "3" at bounding box center [1125, 561] width 20 height 20
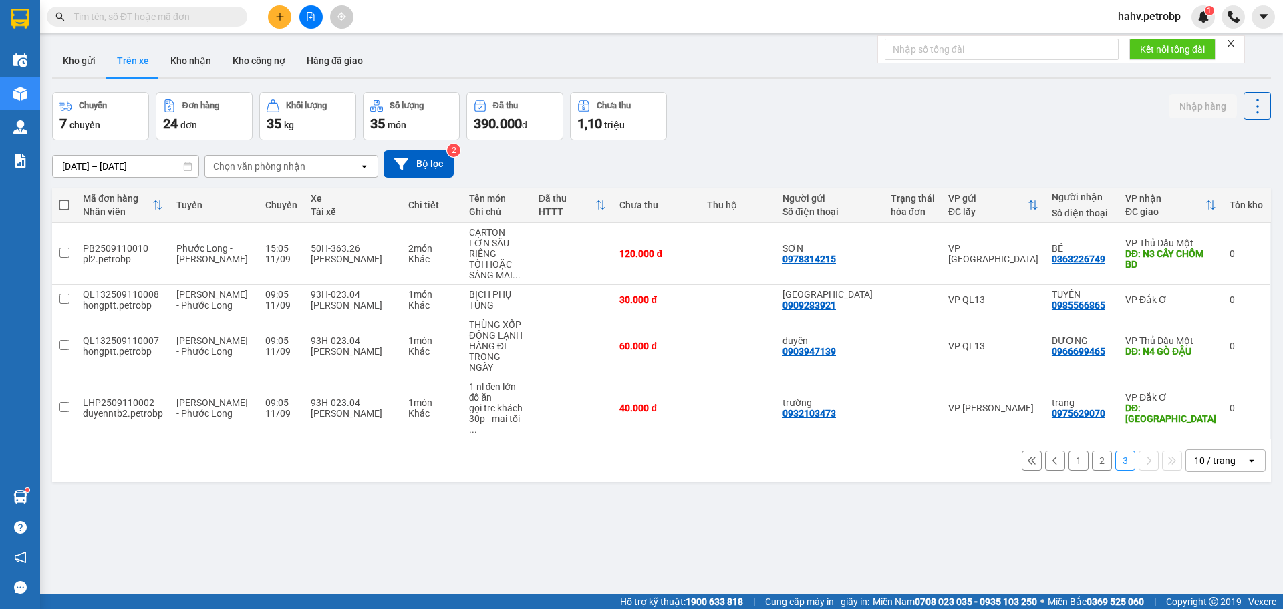
scroll to position [0, 0]
click at [1068, 452] on button "1" at bounding box center [1078, 462] width 20 height 20
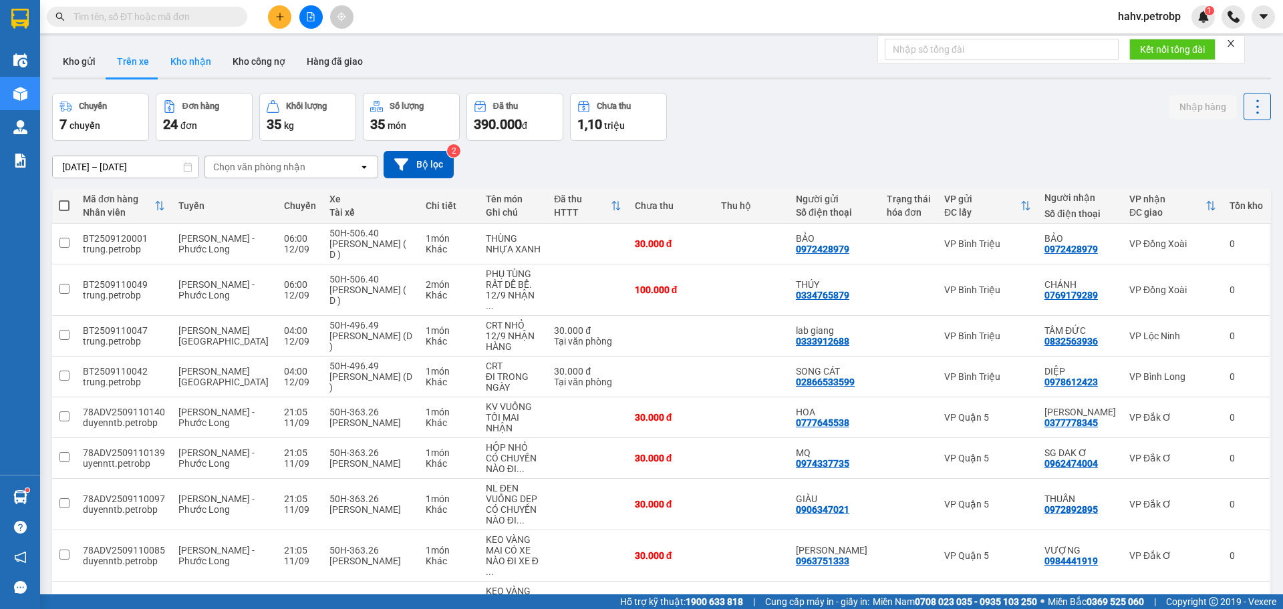
click at [195, 68] on button "Kho nhận" at bounding box center [191, 61] width 62 height 32
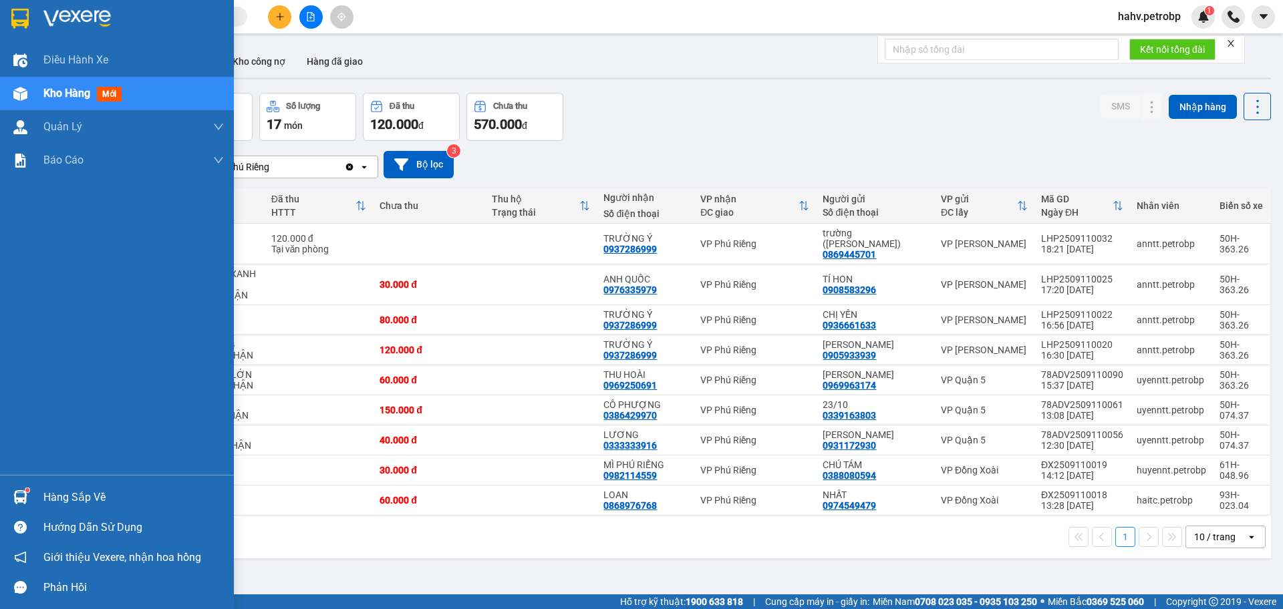
click at [37, 492] on div "Hàng sắp về" at bounding box center [117, 497] width 234 height 30
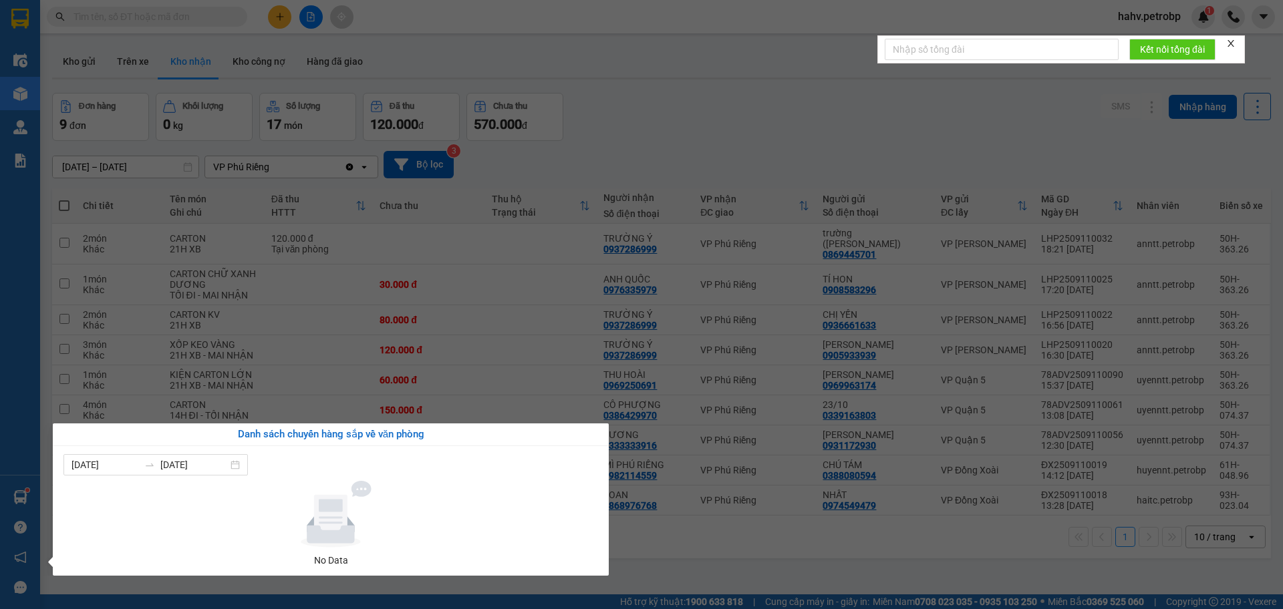
click at [0, 452] on div "Điều hành xe Kho hàng mới Quản Lý Quản lý chuyến Quản lý giao nhận mới Quản lý …" at bounding box center [20, 304] width 40 height 609
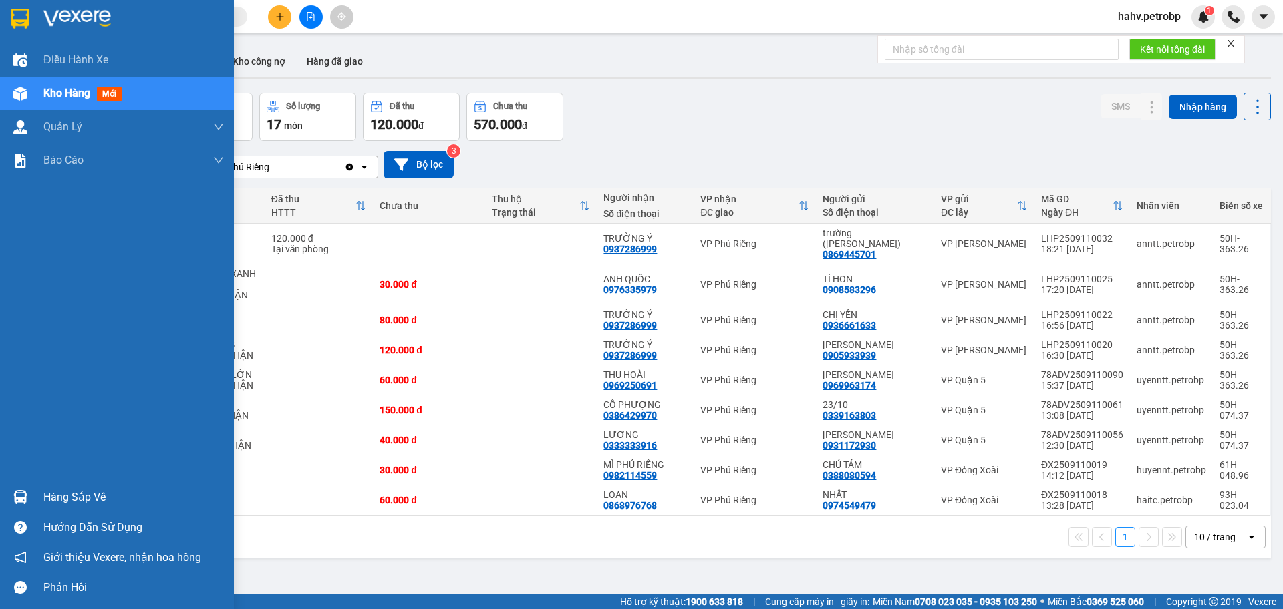
click at [5, 493] on div "Hàng sắp về" at bounding box center [117, 497] width 234 height 30
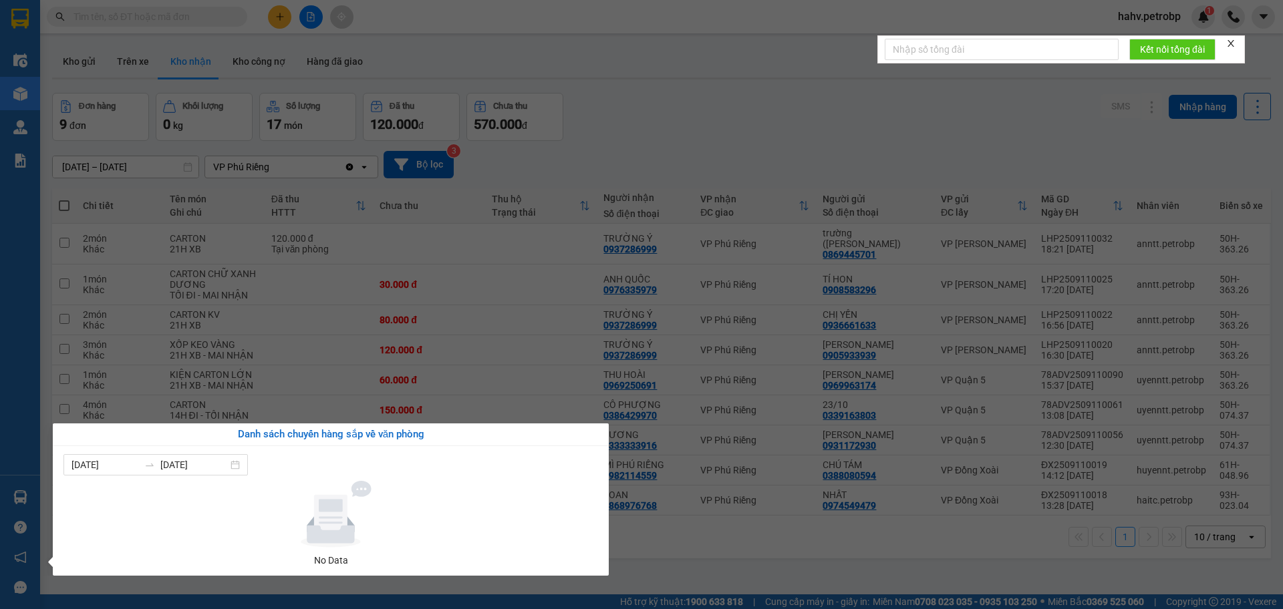
click at [0, 486] on div "Điều hành xe Kho hàng mới Quản Lý Quản lý chuyến Quản lý giao nhận mới Quản lý …" at bounding box center [20, 304] width 40 height 609
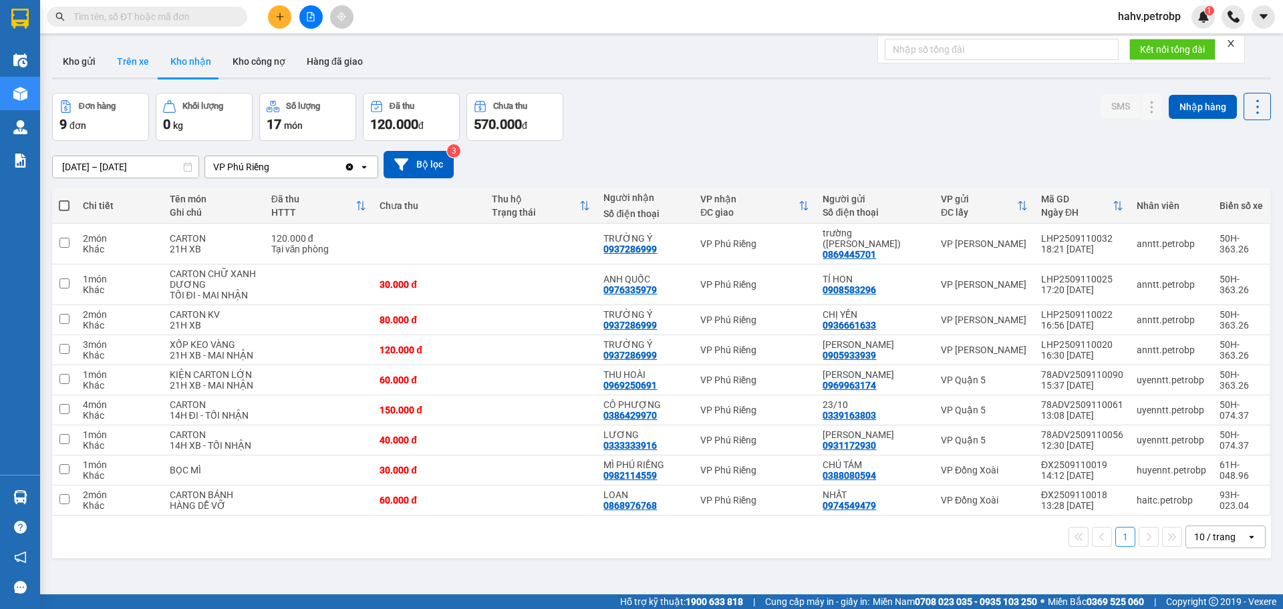
click at [149, 65] on button "Trên xe" at bounding box center [132, 61] width 53 height 32
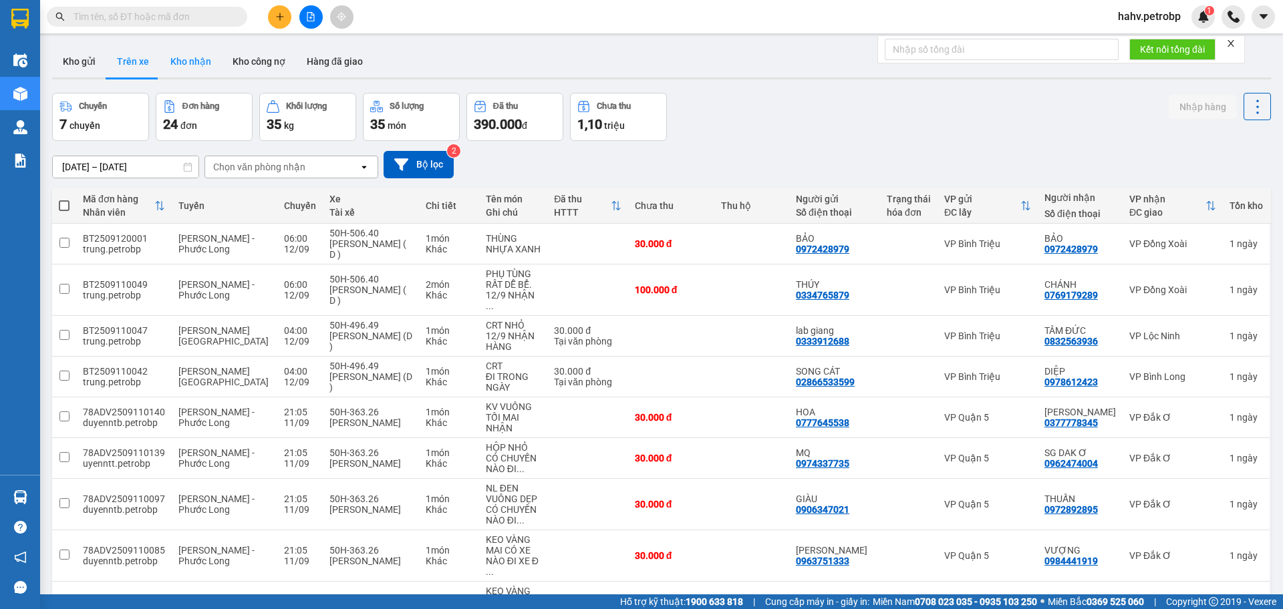
click at [204, 63] on button "Kho nhận" at bounding box center [191, 61] width 62 height 32
type input "10/09/2025 – 12/09/2025"
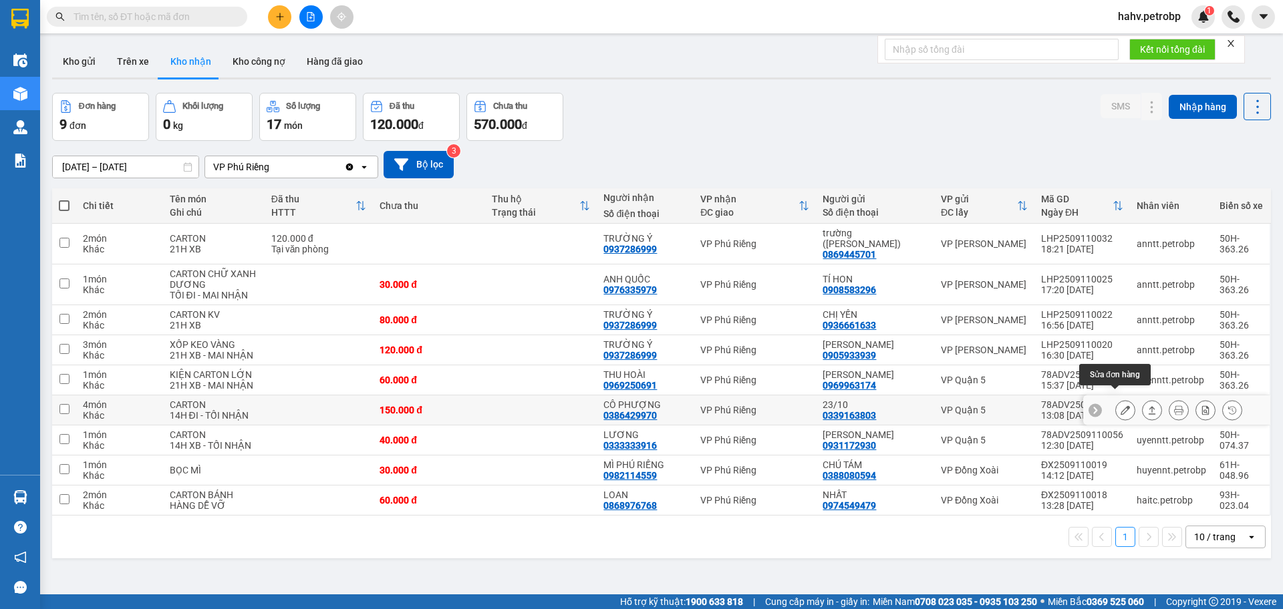
click at [1120, 406] on icon at bounding box center [1124, 410] width 9 height 9
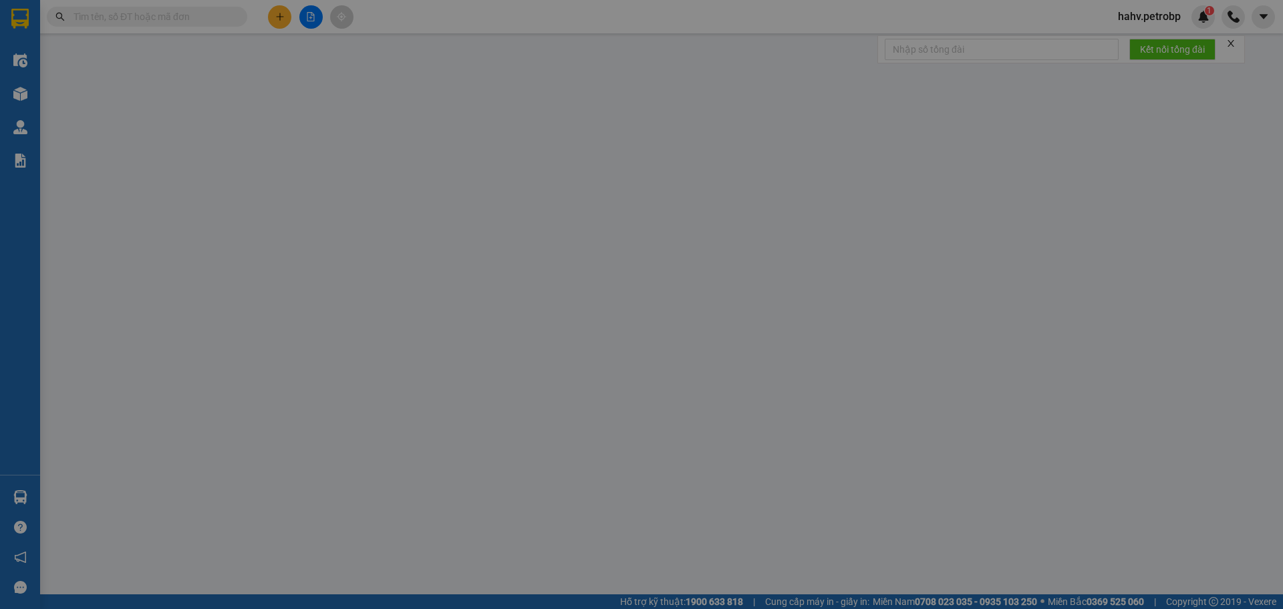
type input "0339163803"
type input "23/10"
type input "0386429970"
type input "CÔ PHƯỢNG"
type input "150.000"
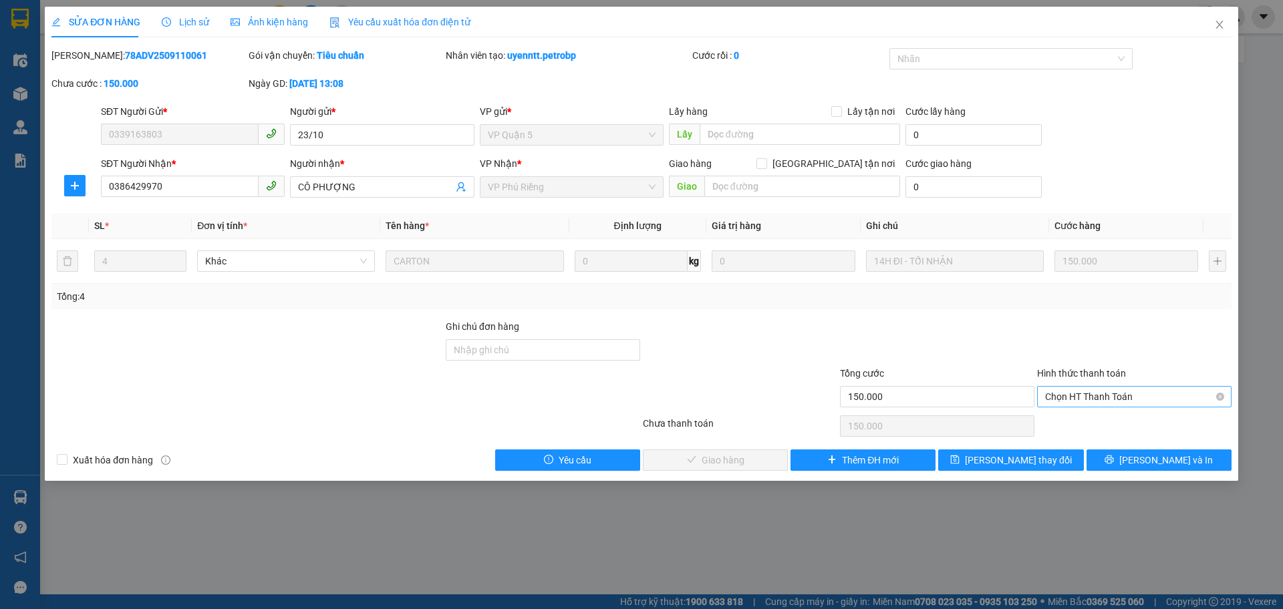
click at [1118, 395] on span "Chọn HT Thanh Toán" at bounding box center [1134, 397] width 178 height 20
click at [1117, 414] on div "Tại văn phòng" at bounding box center [1134, 423] width 194 height 21
type input "0"
click at [743, 458] on span "Lưu và Giao hàng" at bounding box center [732, 460] width 128 height 15
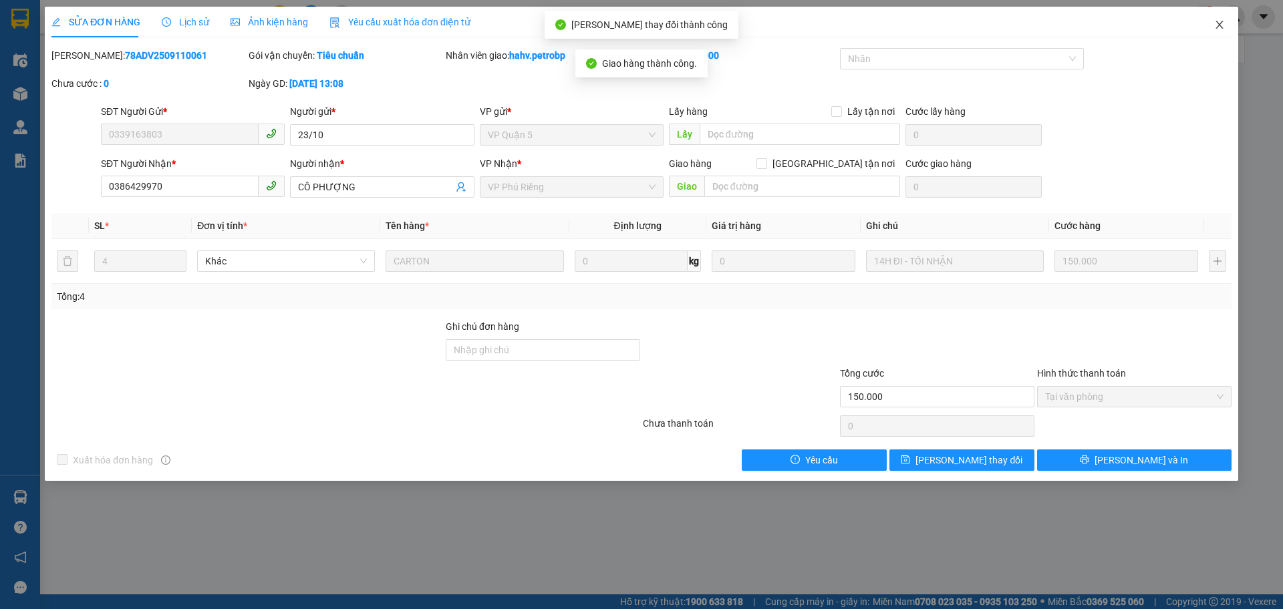
click at [1216, 17] on span "Close" at bounding box center [1219, 25] width 37 height 37
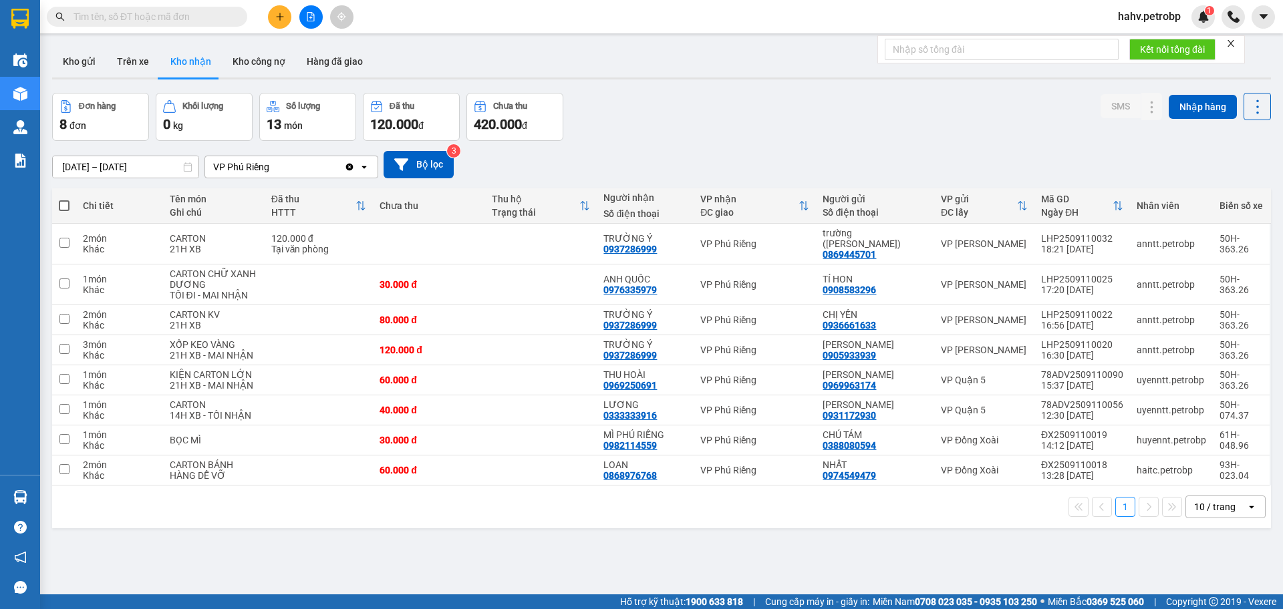
click at [146, 44] on div "ver 1.8.143 Kho gửi Trên xe Kho nhận Kho công nợ Hàng đã giao Đơn hàng 8 đơn Kh…" at bounding box center [661, 344] width 1229 height 609
click at [131, 75] on button "Trên xe" at bounding box center [132, 61] width 53 height 32
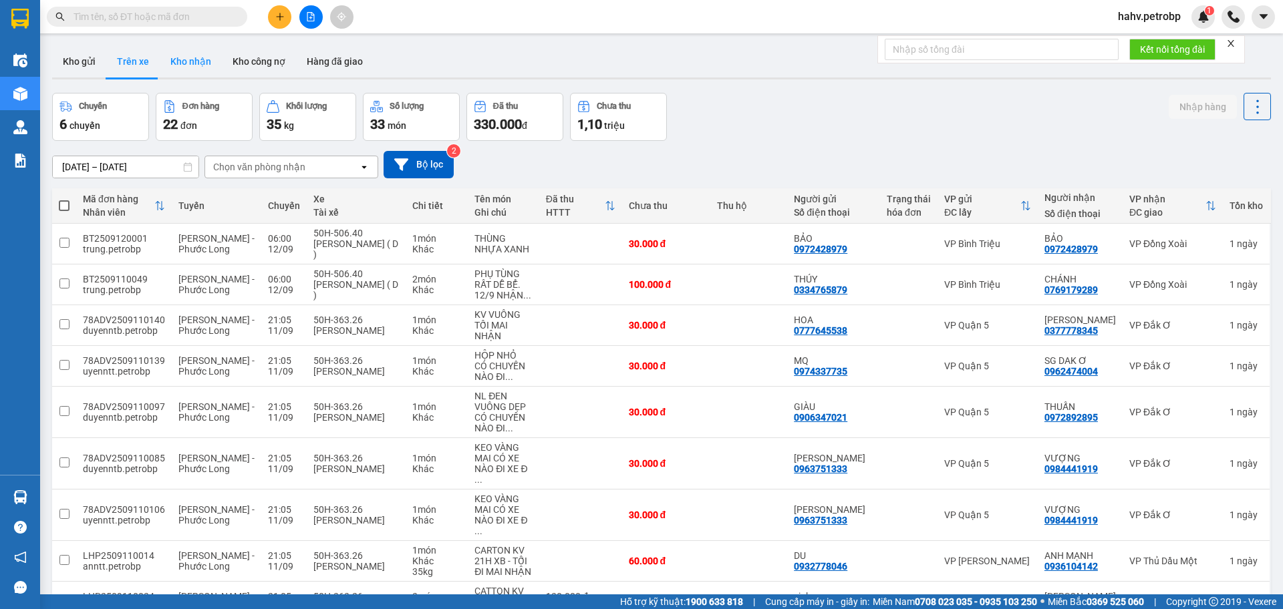
click at [175, 62] on button "Kho nhận" at bounding box center [191, 61] width 62 height 32
type input "10/09/2025 – 12/09/2025"
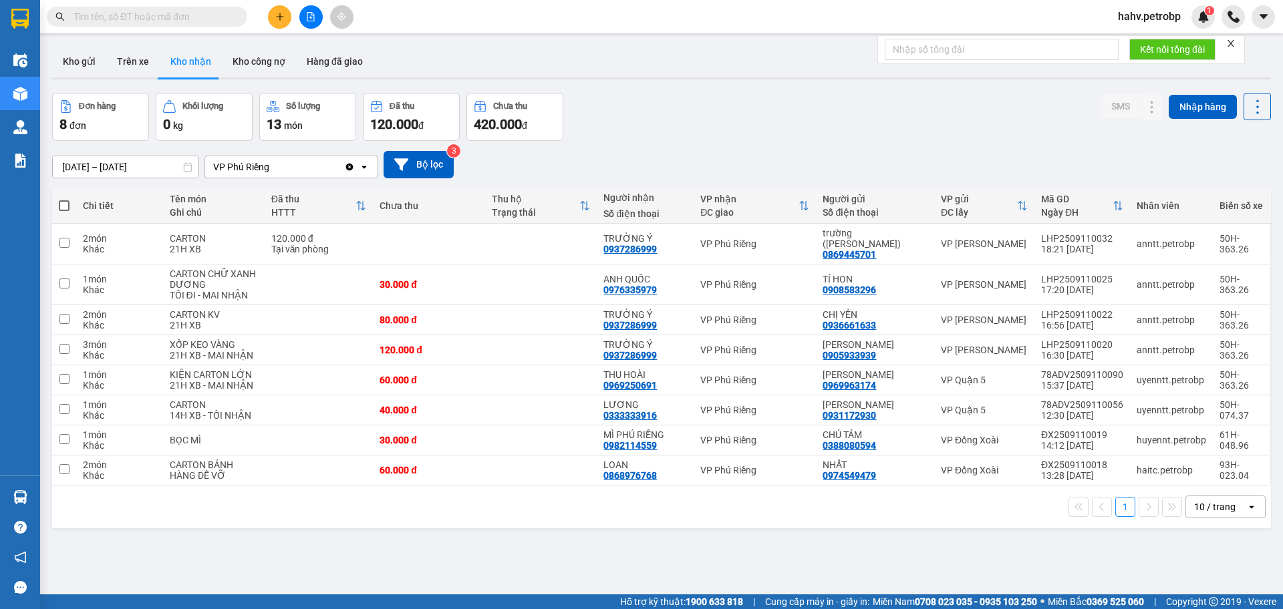
click at [317, 21] on button at bounding box center [310, 16] width 23 height 23
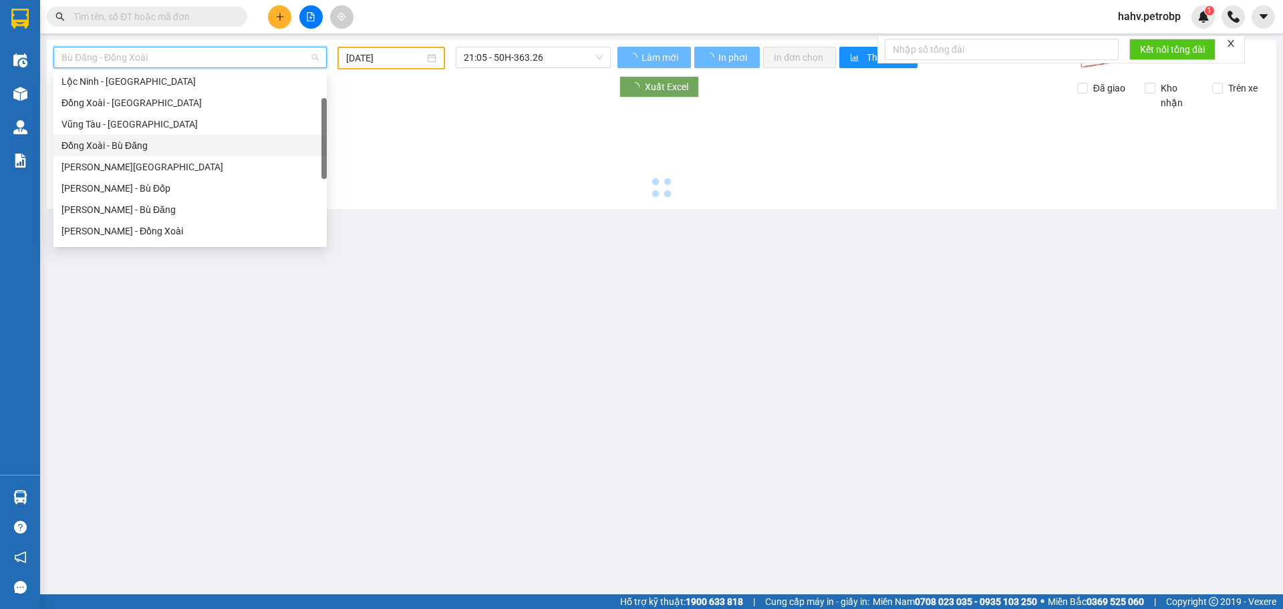
type input "12/09/2025"
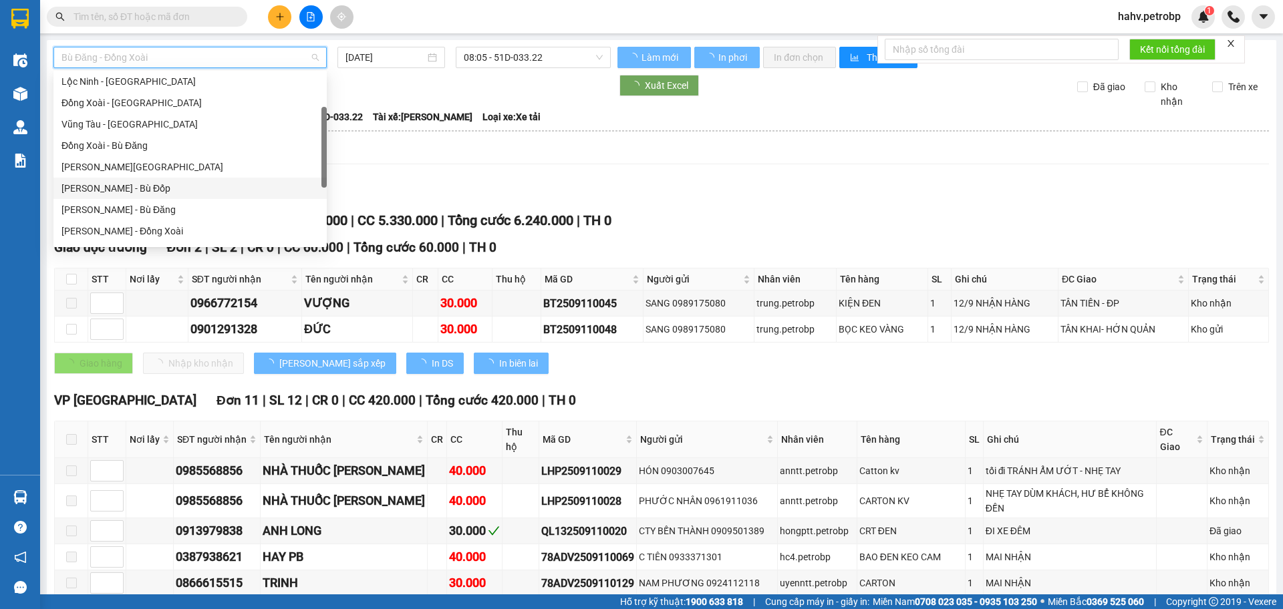
scroll to position [176, 0]
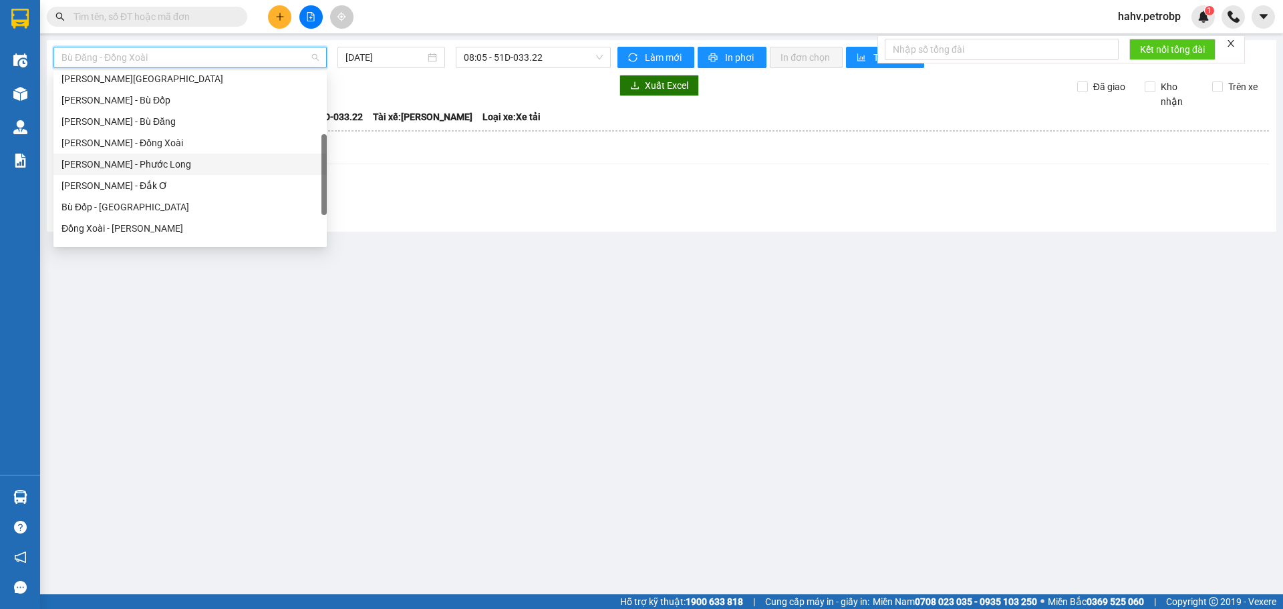
click at [177, 160] on div "Hồ Chí Minh - Phước Long" at bounding box center [189, 164] width 257 height 15
type input "12/09/2025"
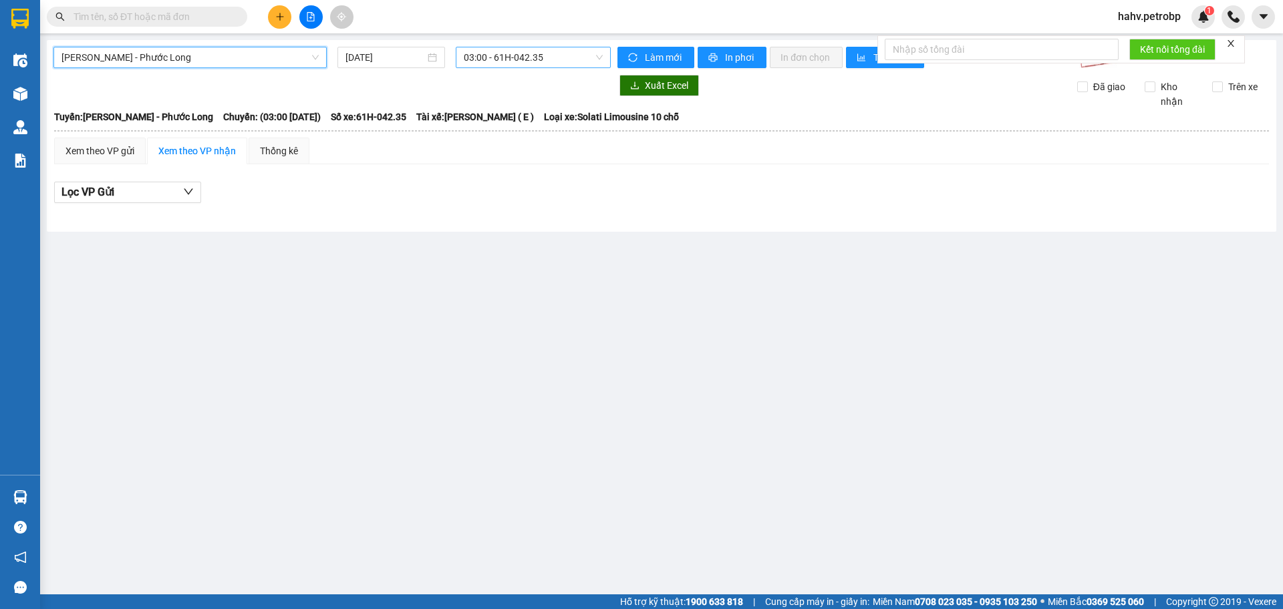
click at [522, 67] on div "03:00 - 61H-042.35" at bounding box center [533, 57] width 155 height 21
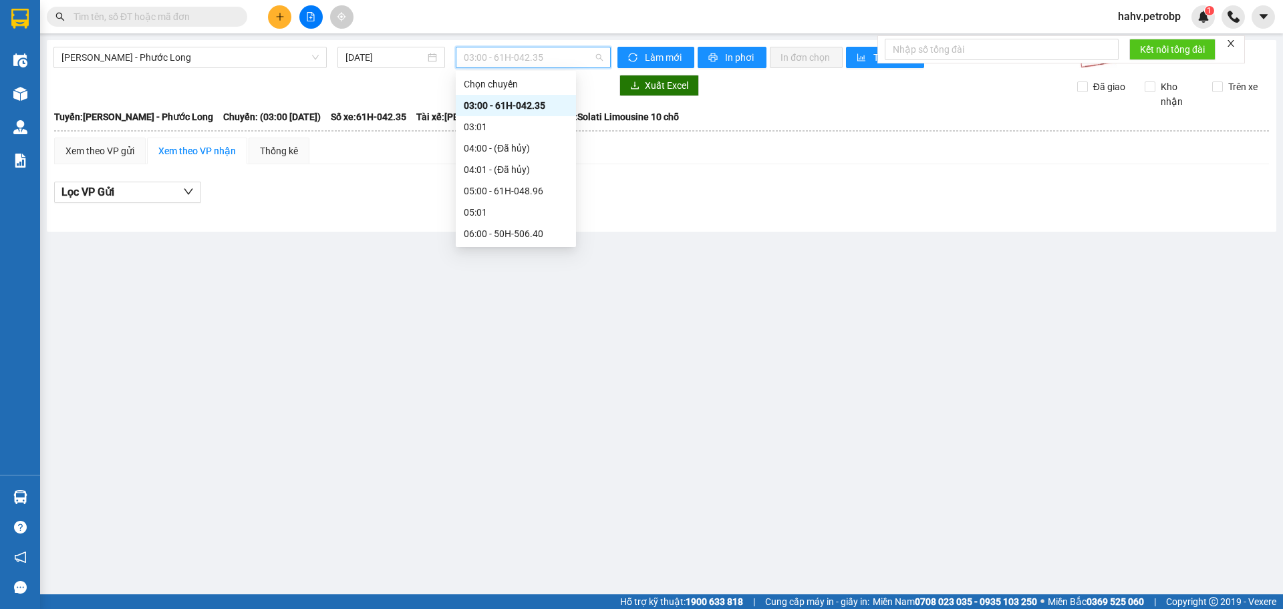
click at [526, 60] on span "03:00 - 61H-042.35" at bounding box center [533, 57] width 139 height 20
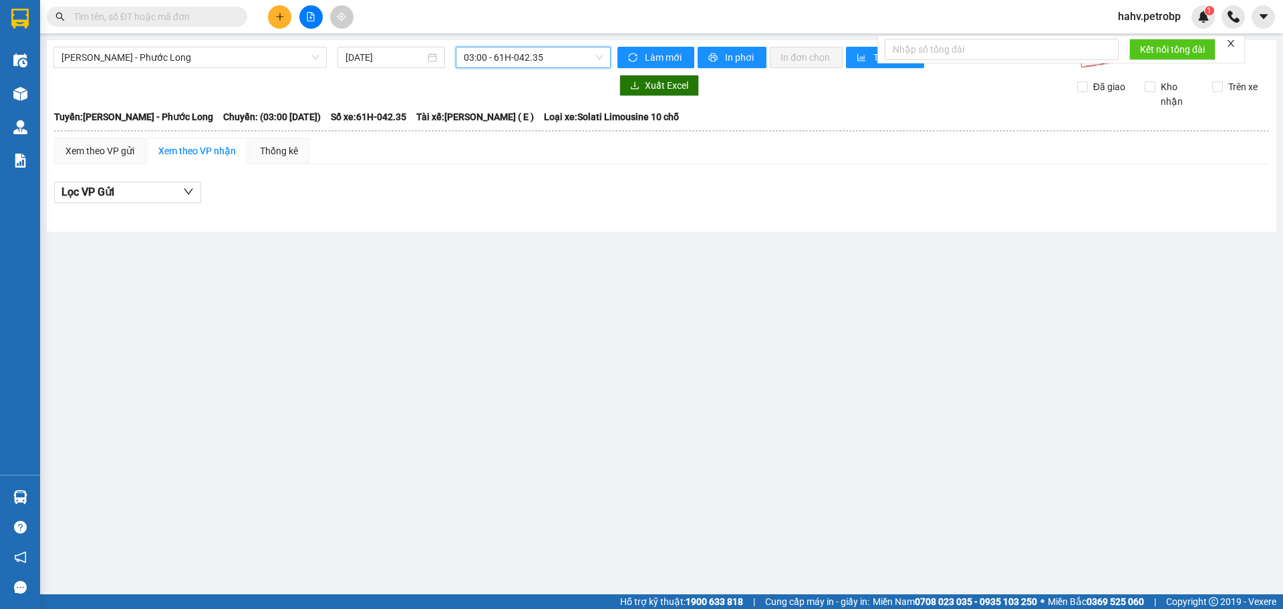
click at [539, 66] on span "03:00 - 61H-042.35" at bounding box center [533, 57] width 139 height 20
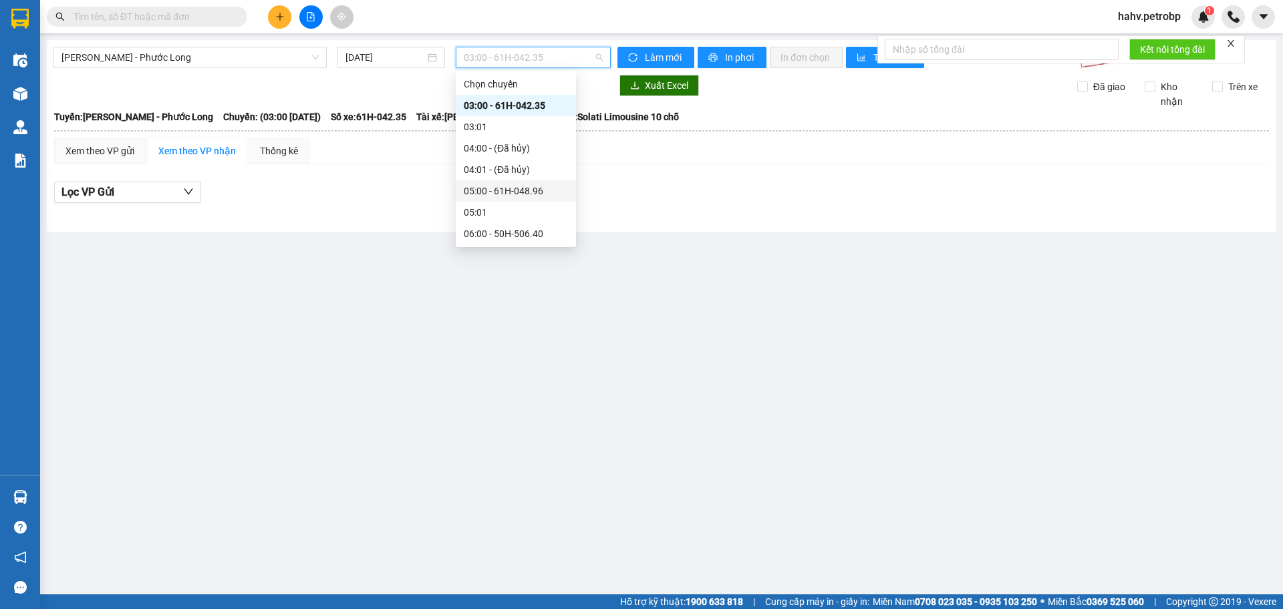
click at [527, 194] on div "05:00 - 61H-048.96" at bounding box center [516, 191] width 104 height 15
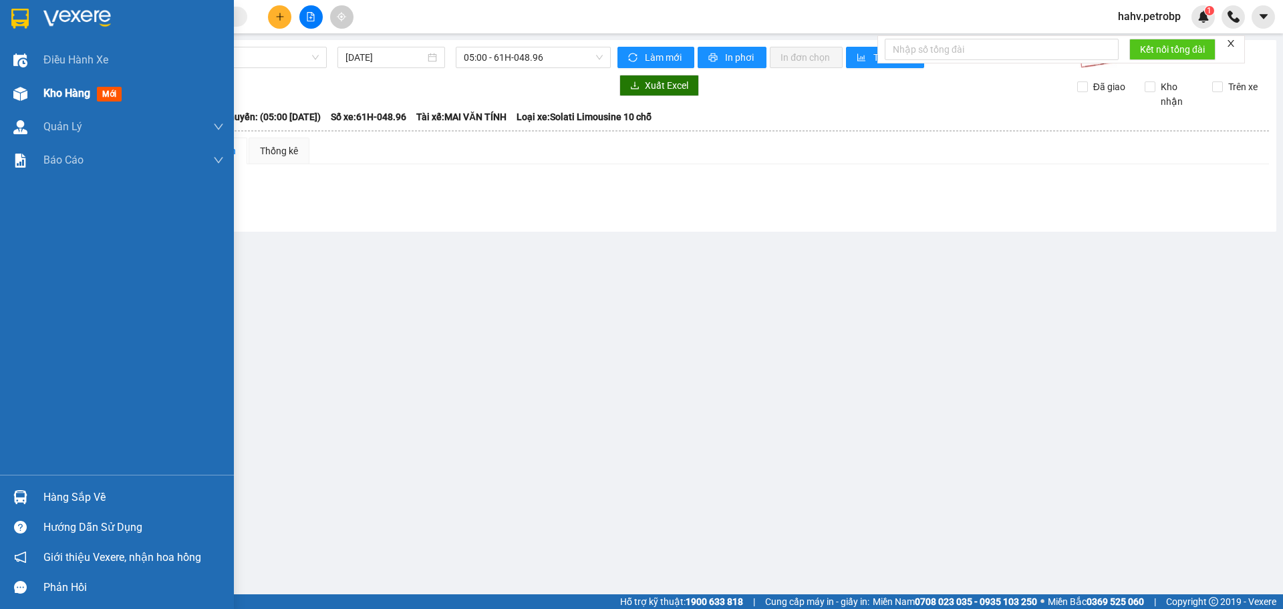
click at [55, 98] on span "Kho hàng" at bounding box center [66, 93] width 47 height 13
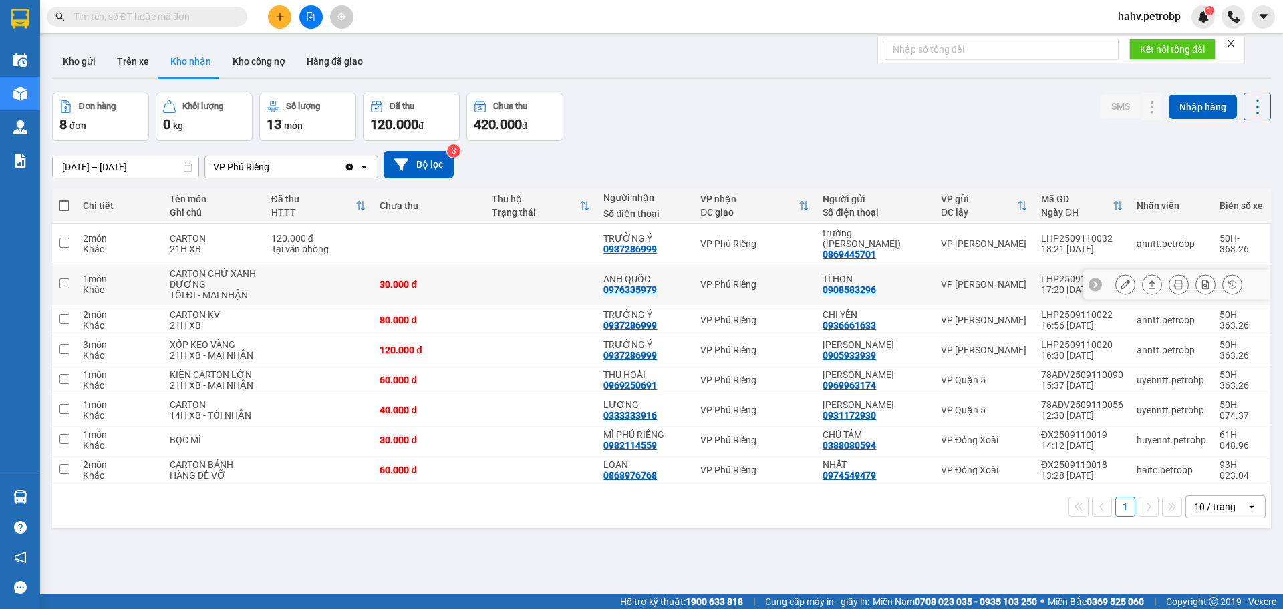
click at [1120, 280] on icon at bounding box center [1124, 284] width 9 height 9
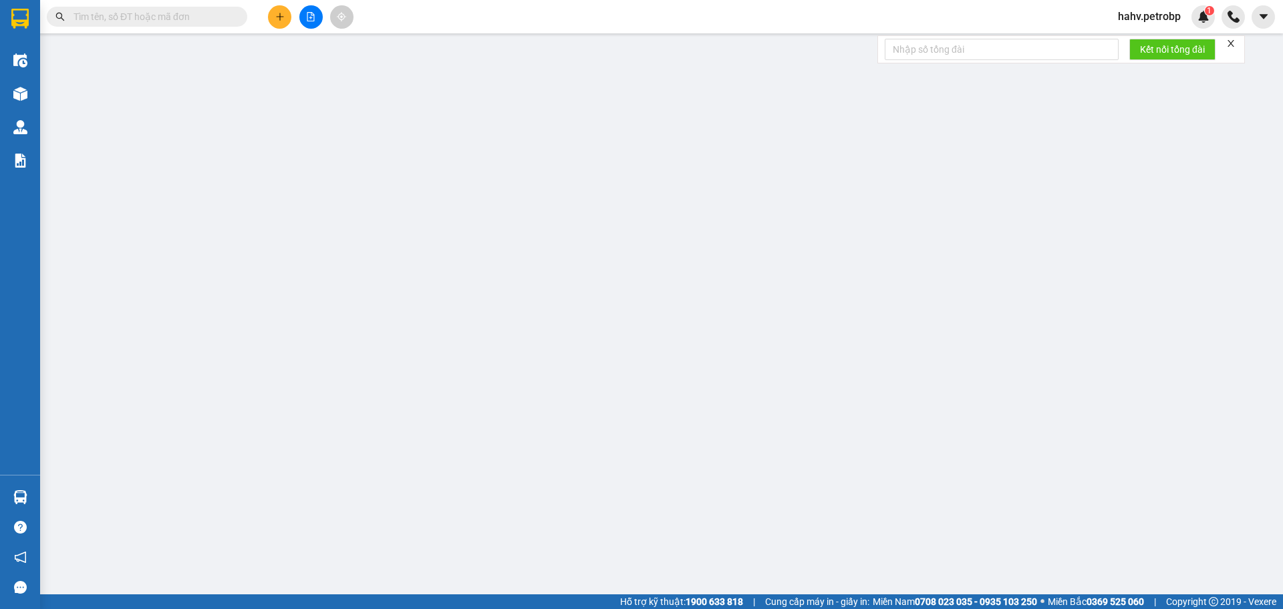
type input "0908583296"
type input "TÍ HON"
type input "0976335979"
type input "ANH QUỐC"
type input "30.000"
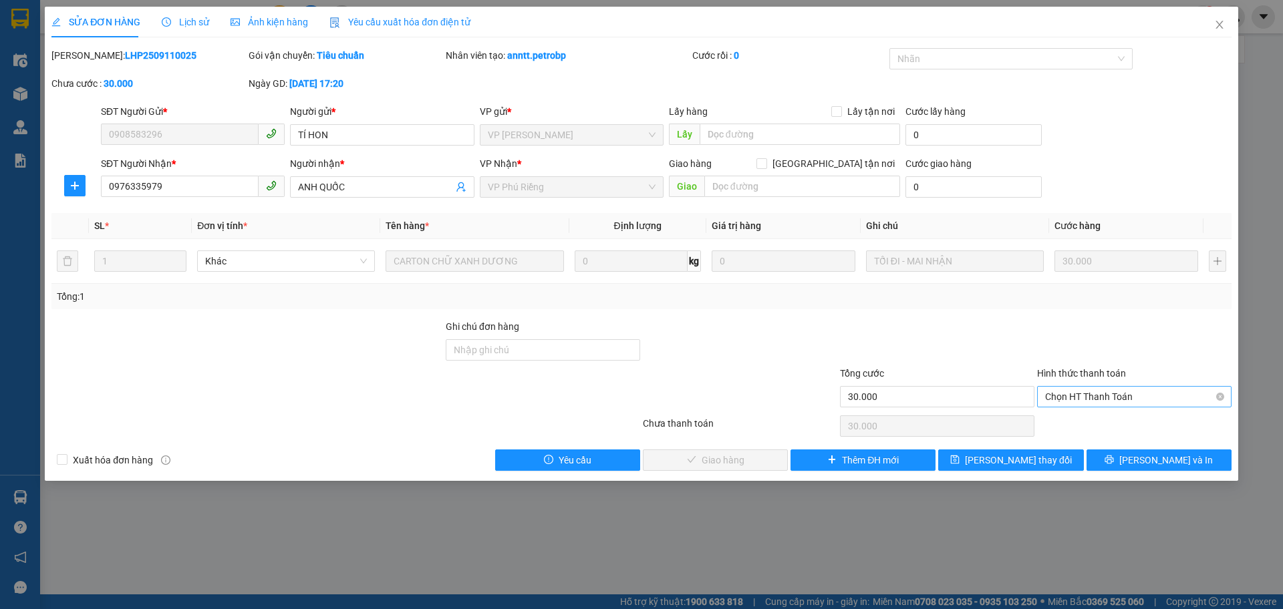
click at [1086, 398] on span "Chọn HT Thanh Toán" at bounding box center [1134, 397] width 178 height 20
click at [1086, 419] on div "Tại văn phòng" at bounding box center [1134, 423] width 178 height 15
type input "0"
click at [690, 460] on span "Lưu và Giao hàng" at bounding box center [732, 460] width 128 height 15
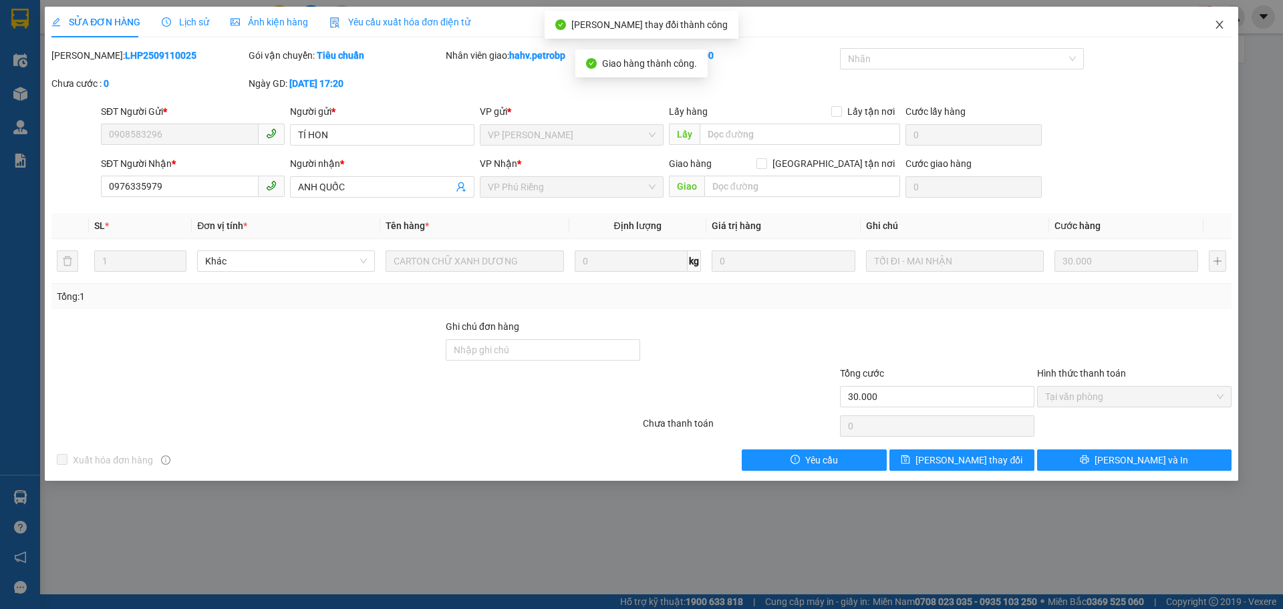
click at [1217, 29] on icon "close" at bounding box center [1219, 24] width 11 height 11
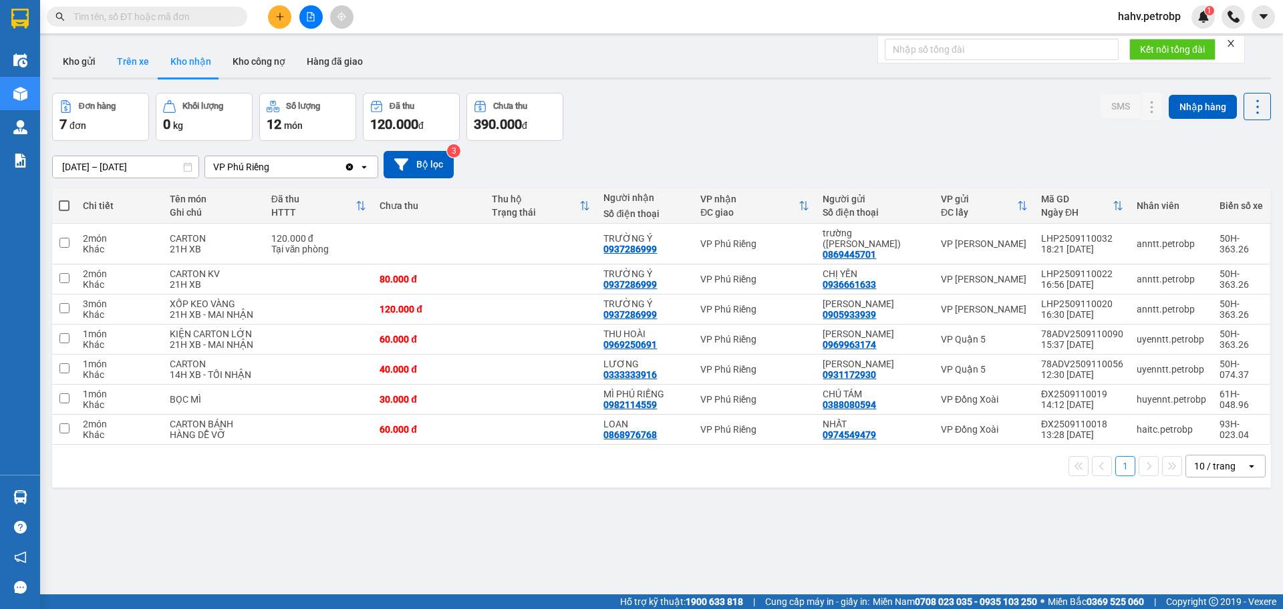
click at [142, 65] on button "Trên xe" at bounding box center [132, 61] width 53 height 32
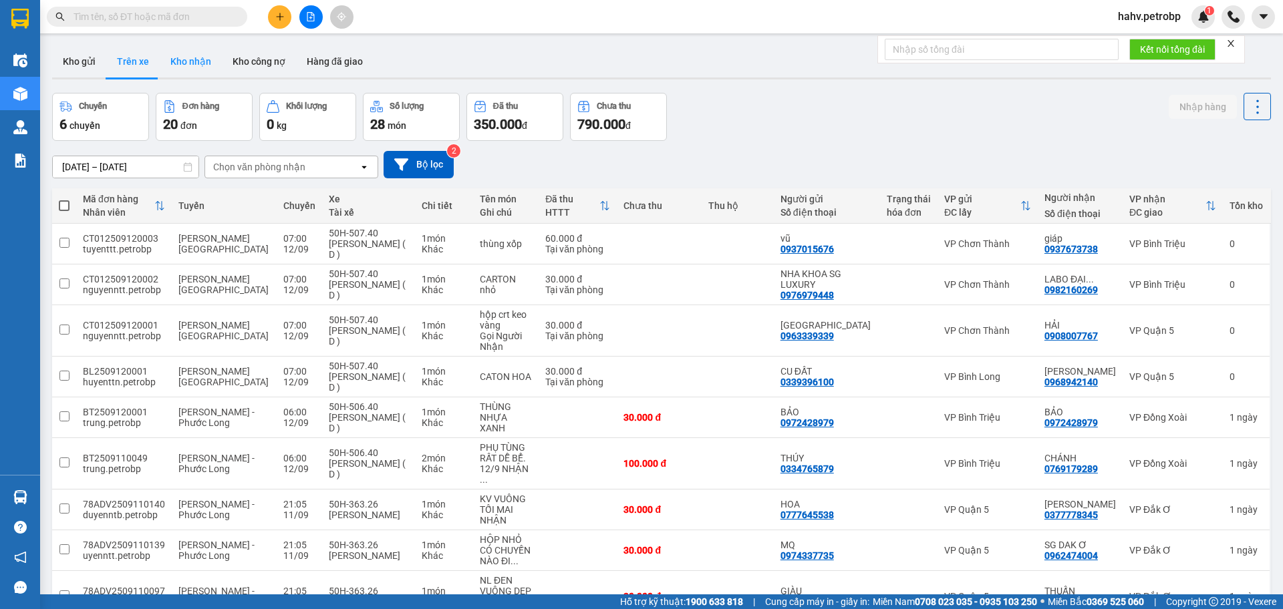
click at [193, 67] on button "Kho nhận" at bounding box center [191, 61] width 62 height 32
type input "10/09/2025 – 12/09/2025"
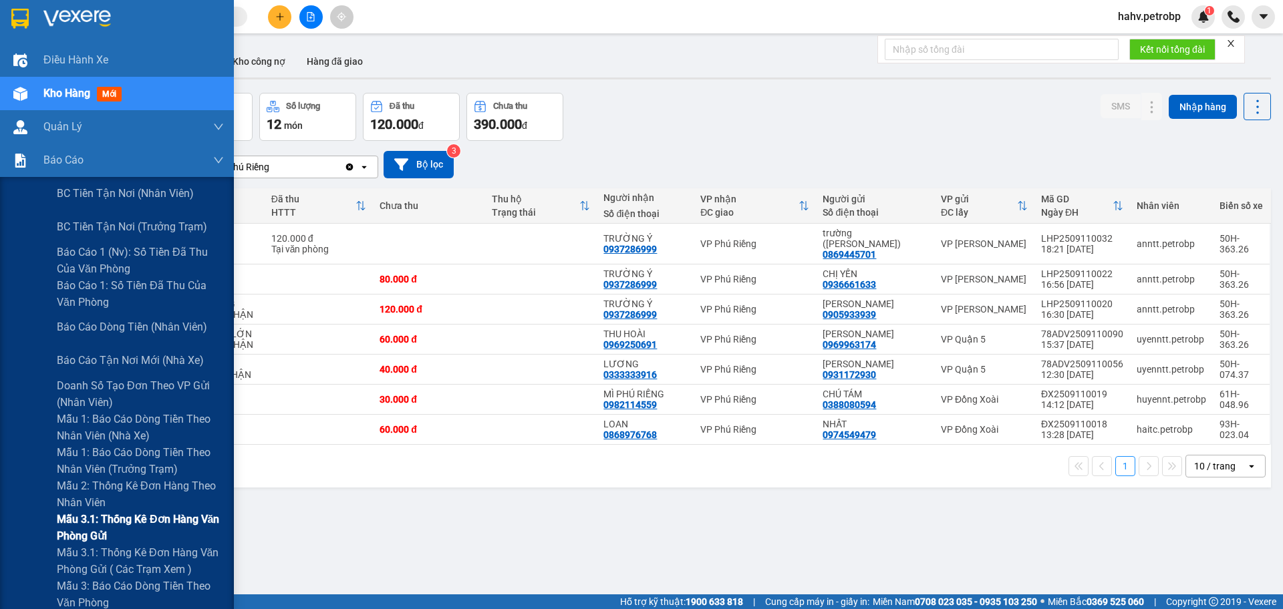
drag, startPoint x: 9, startPoint y: 536, endPoint x: 89, endPoint y: 512, distance: 83.1
click at [11, 536] on div "Mẫu 3.1: Thống kê đơn hàng văn phòng gửi" at bounding box center [117, 527] width 234 height 33
